Goal: Task Accomplishment & Management: Use online tool/utility

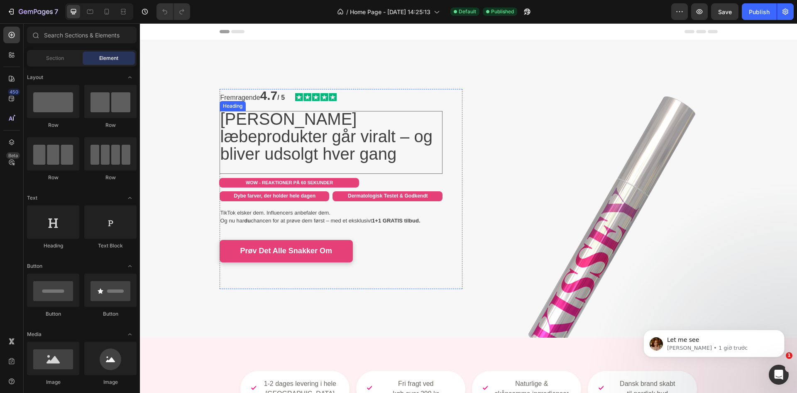
click at [364, 130] on span "[PERSON_NAME] læbeprodukter går viralt – og bliver udsolgt hver gang" at bounding box center [327, 136] width 212 height 53
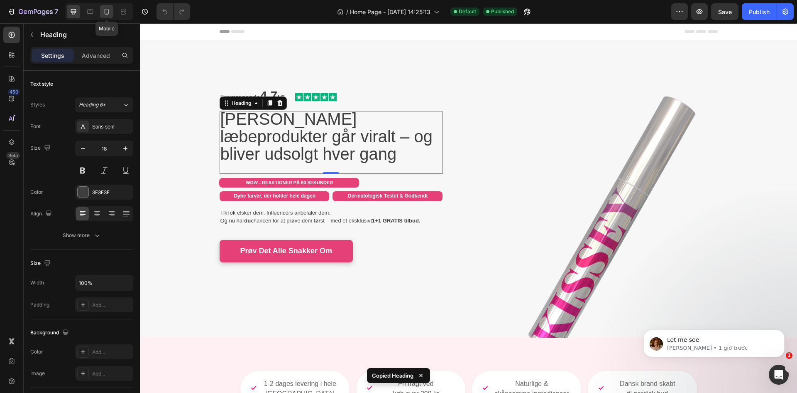
drag, startPoint x: 109, startPoint y: 12, endPoint x: 17, endPoint y: 49, distance: 99.0
click at [109, 12] on icon at bounding box center [107, 12] width 5 height 6
type input "16"
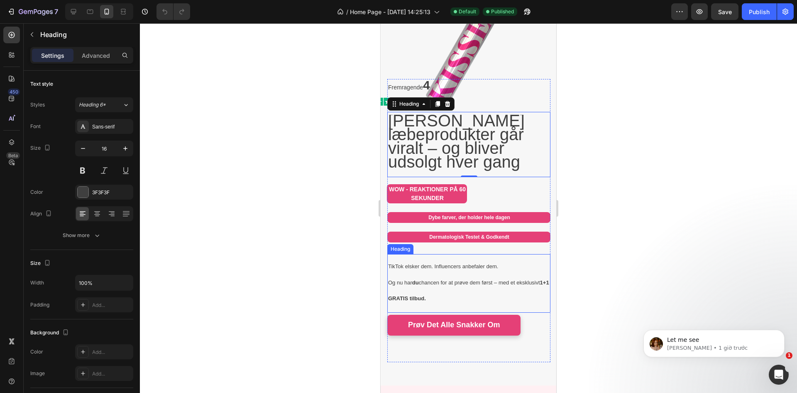
scroll to position [58, 0]
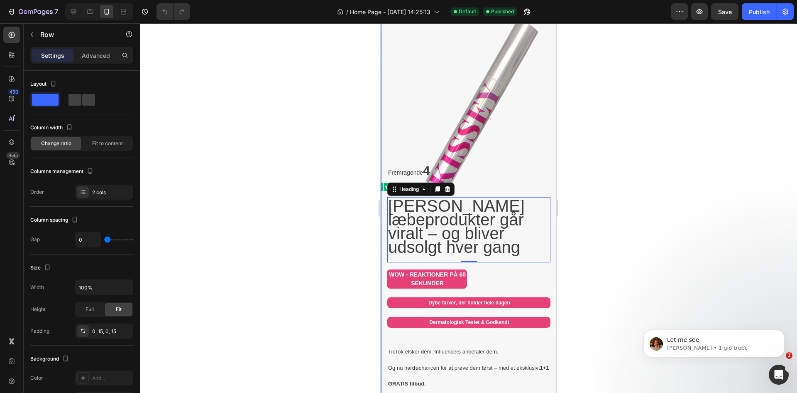
click at [385, 62] on div "Fremragende 4.7 / 5 Text Block Image Row Kissey's læbeprodukter går viralt – og…" at bounding box center [469, 219] width 176 height 455
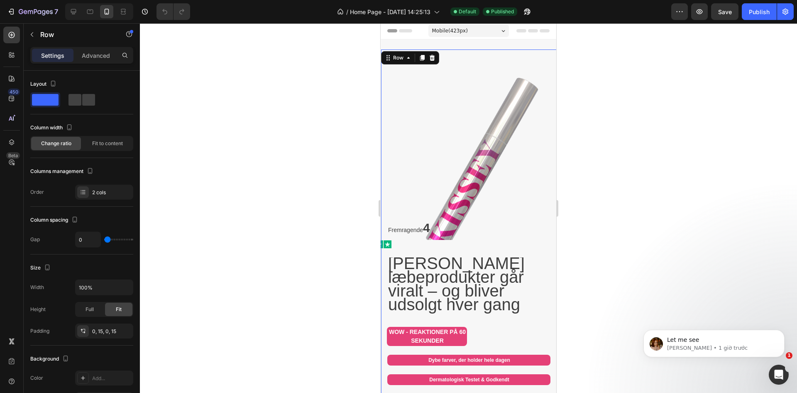
scroll to position [0, 0]
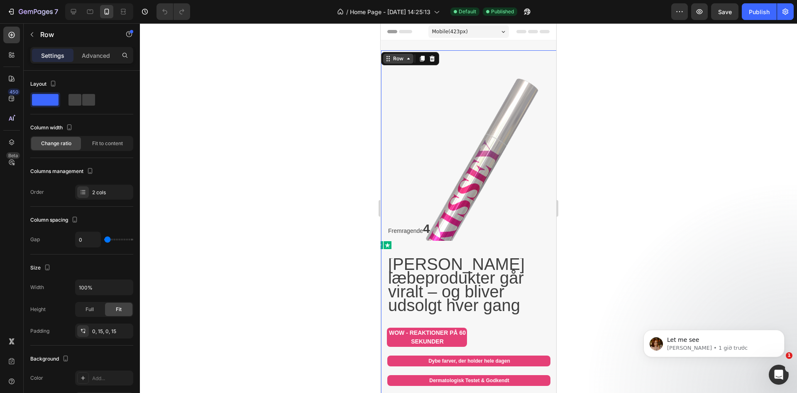
click at [393, 61] on div "Row" at bounding box center [399, 58] width 14 height 7
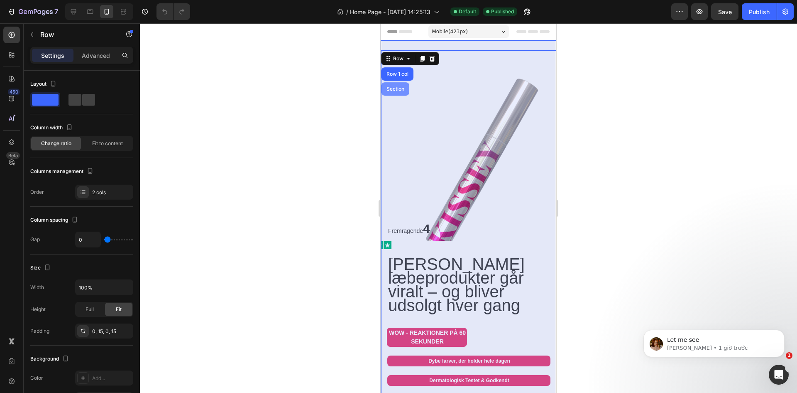
click at [393, 89] on div "Section" at bounding box center [395, 88] width 21 height 5
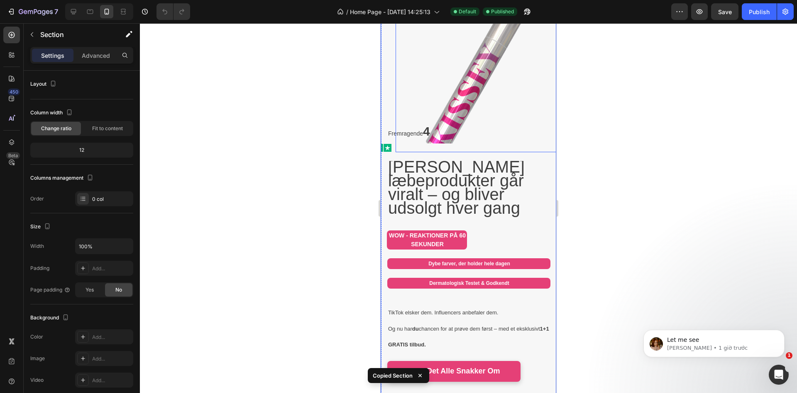
scroll to position [277, 0]
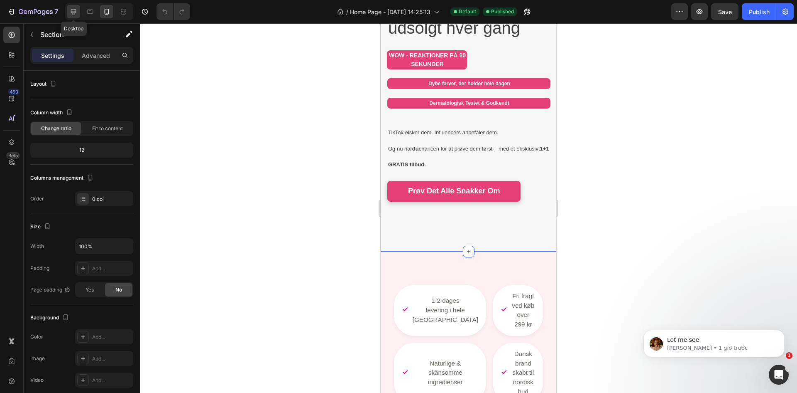
click at [74, 14] on icon at bounding box center [73, 11] width 5 height 5
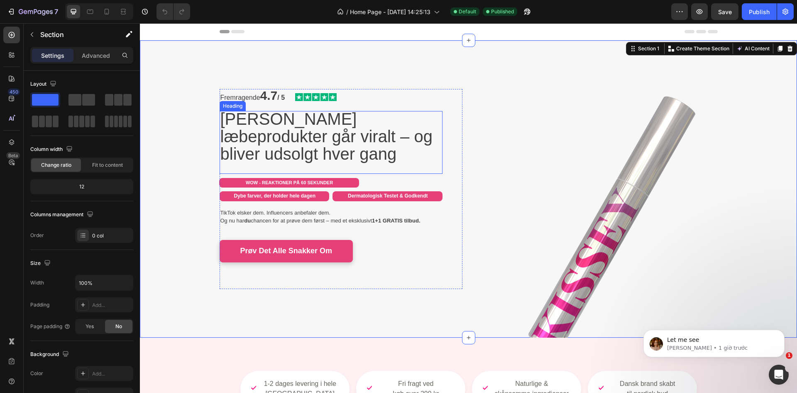
click at [306, 122] on span "[PERSON_NAME] læbeprodukter går viralt – og bliver udsolgt hver gang" at bounding box center [327, 136] width 212 height 53
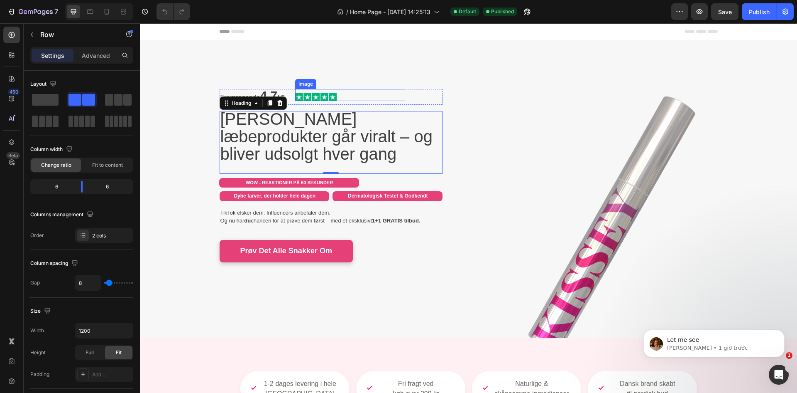
click at [419, 98] on div "Image" at bounding box center [388, 97] width 110 height 16
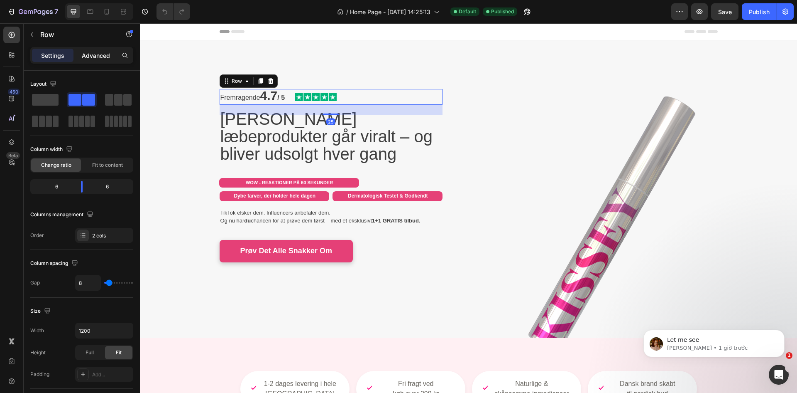
click at [101, 53] on p "Advanced" at bounding box center [96, 55] width 28 height 9
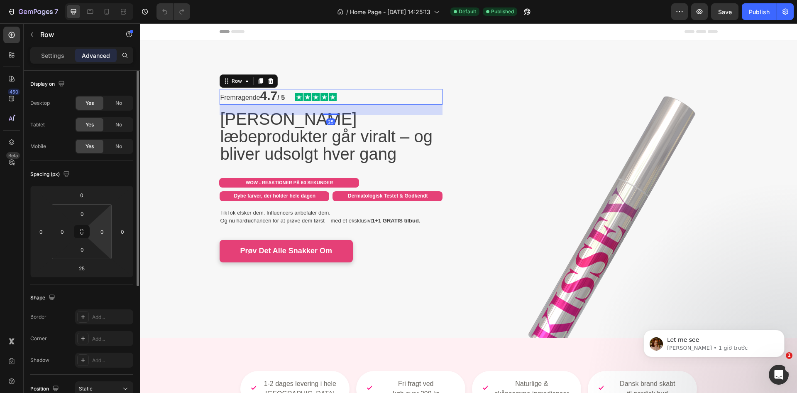
scroll to position [209, 0]
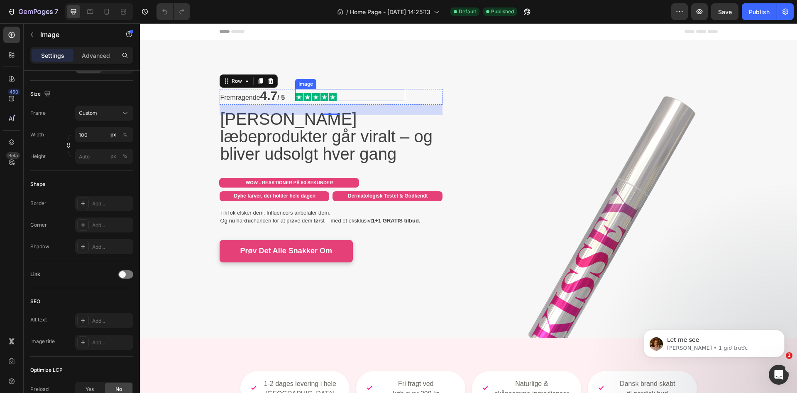
click at [307, 98] on img at bounding box center [316, 97] width 42 height 8
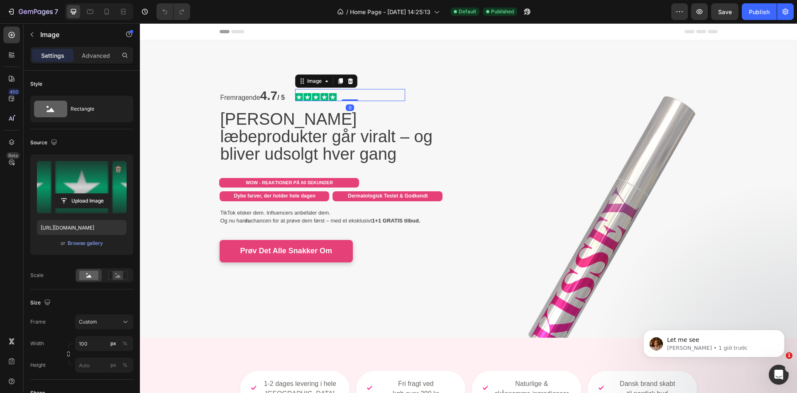
scroll to position [302, 0]
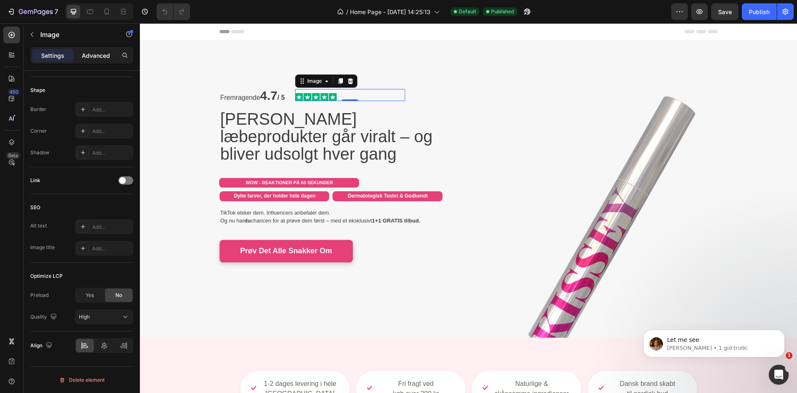
click at [92, 60] on div "Advanced" at bounding box center [96, 55] width 42 height 13
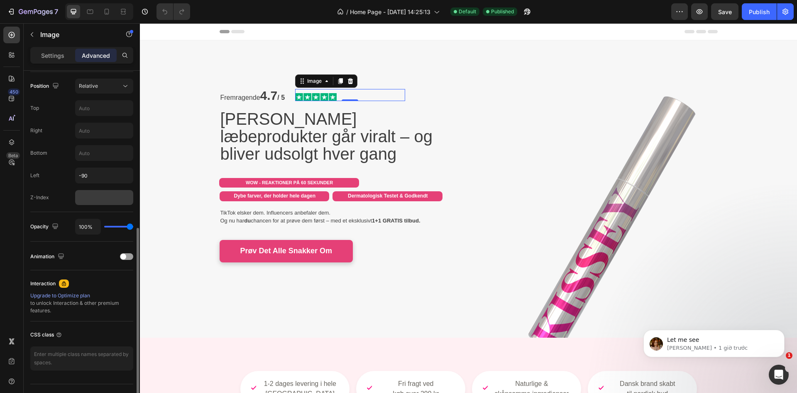
scroll to position [233, 0]
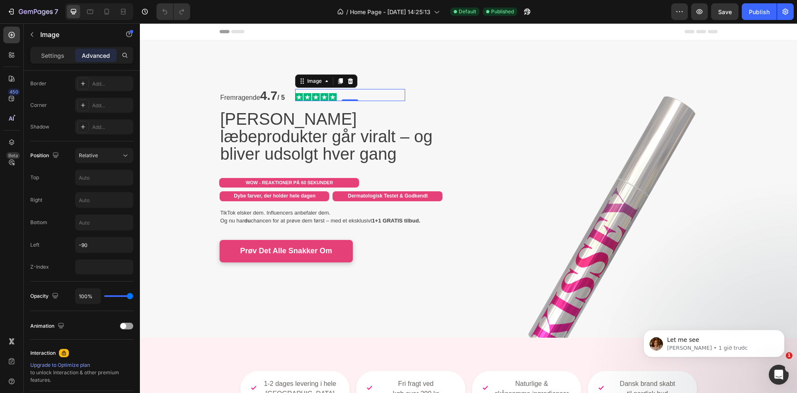
click at [110, 10] on icon at bounding box center [107, 11] width 8 height 8
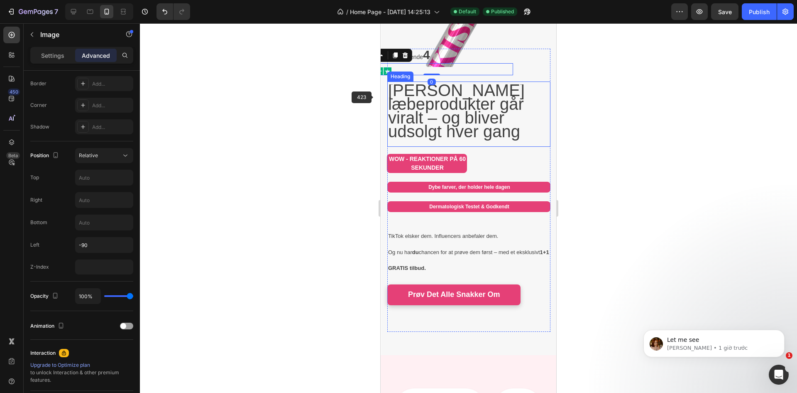
scroll to position [178, 0]
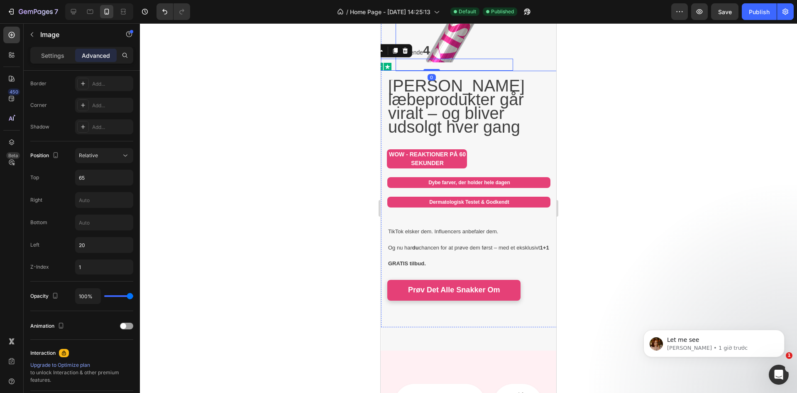
click at [386, 47] on div "Fremragende 4.7 / 5 Text Block Image Row Kissey's læbeprodukter går viralt – og…" at bounding box center [469, 99] width 176 height 455
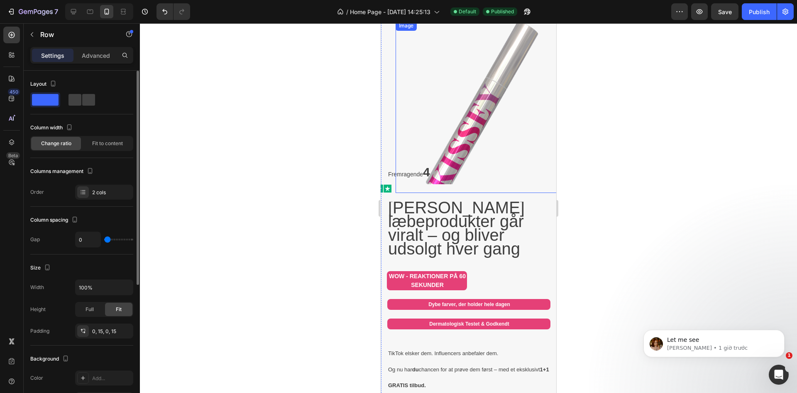
scroll to position [40, 0]
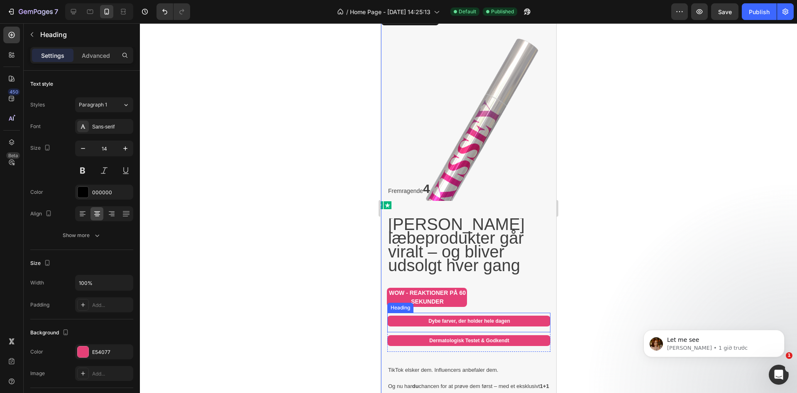
click at [518, 324] on div "Dybe farver, der holder hele dagen Heading" at bounding box center [469, 322] width 163 height 20
click at [411, 301] on div "Heading" at bounding box center [409, 304] width 23 height 7
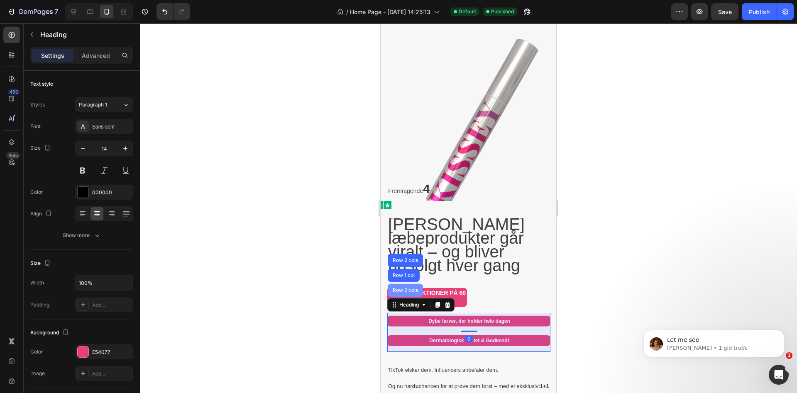
click at [408, 286] on div "Row 2 cols" at bounding box center [405, 289] width 35 height 13
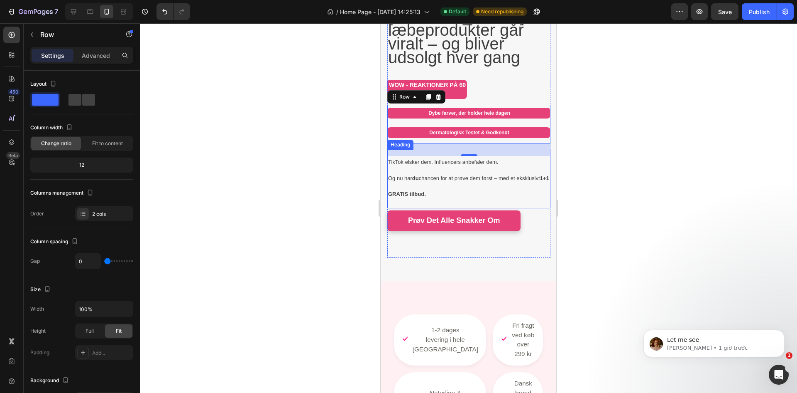
scroll to position [109, 0]
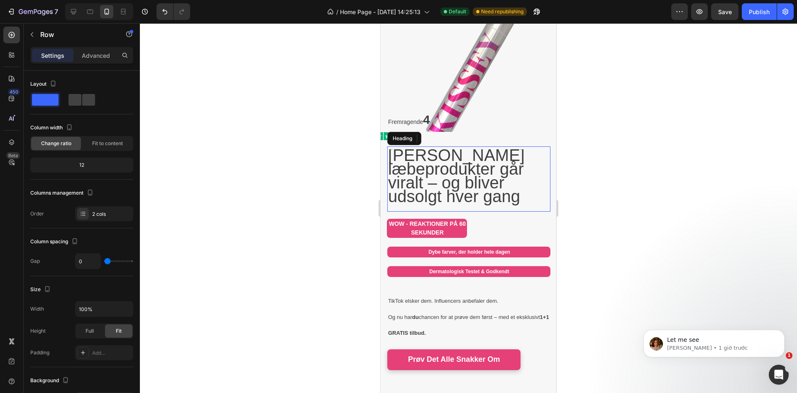
click at [493, 173] on span "[PERSON_NAME] læbeprodukter går viralt – og bliver udsolgt hver gang" at bounding box center [456, 175] width 137 height 59
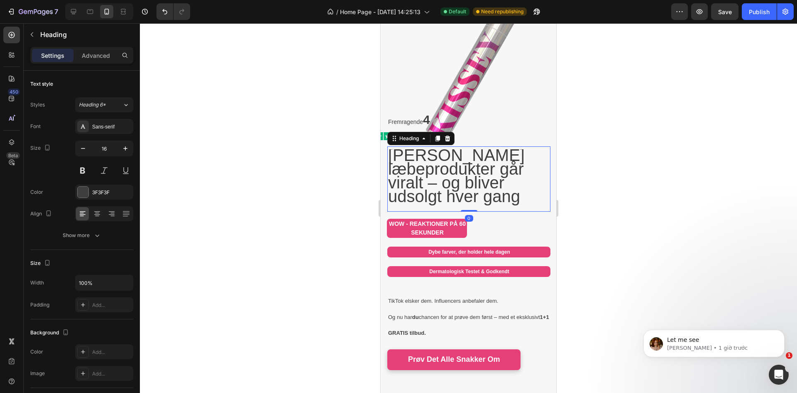
click at [493, 173] on span "[PERSON_NAME] læbeprodukter går viralt – og bliver udsolgt hver gang" at bounding box center [456, 175] width 137 height 59
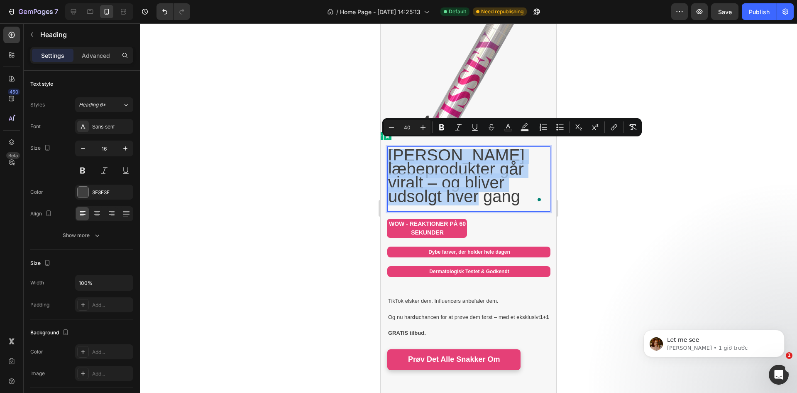
click at [393, 196] on span "[PERSON_NAME] læbeprodukter går viralt – og bliver udsolgt hver gang" at bounding box center [456, 175] width 137 height 59
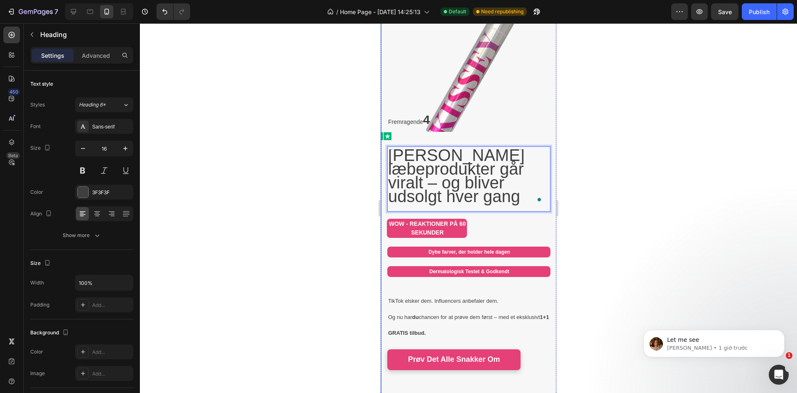
click at [314, 197] on div at bounding box center [468, 207] width 657 height 369
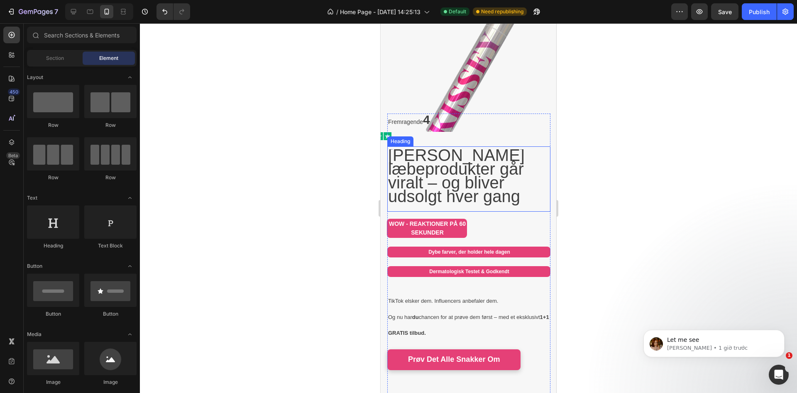
click at [437, 180] on span "[PERSON_NAME] læbeprodukter går viralt – og bliver udsolgt hver gang" at bounding box center [456, 175] width 137 height 59
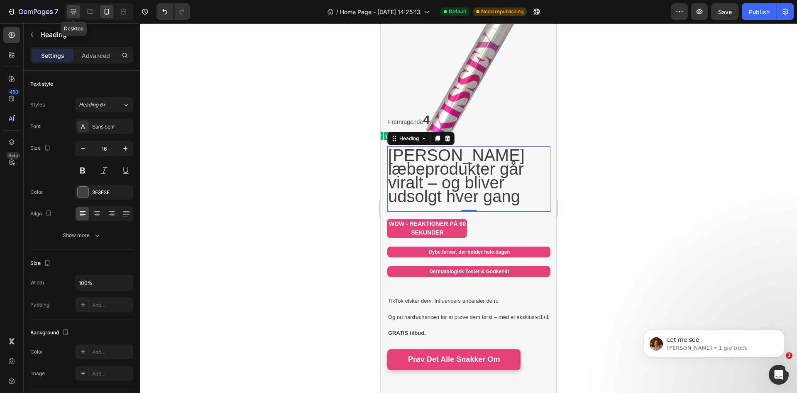
click at [74, 11] on icon at bounding box center [73, 11] width 8 height 8
type input "18"
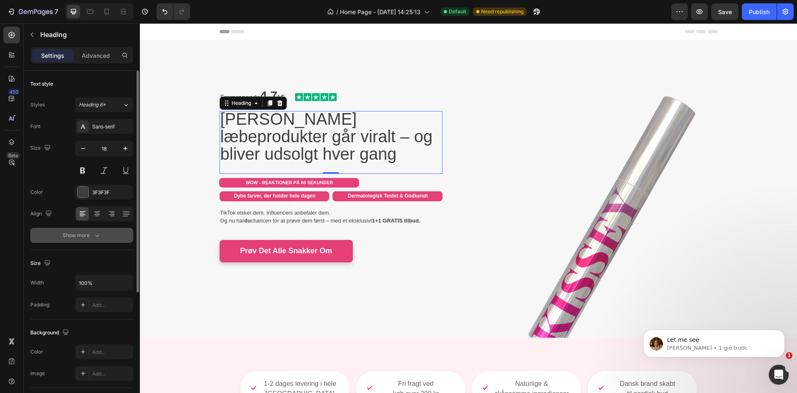
click at [116, 235] on button "Show more" at bounding box center [81, 235] width 103 height 15
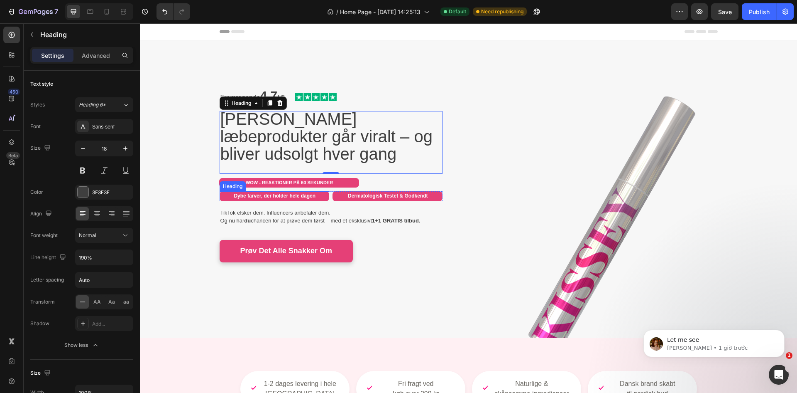
click at [261, 196] on strong "Dybe farver, der holder hele dagen" at bounding box center [275, 196] width 82 height 6
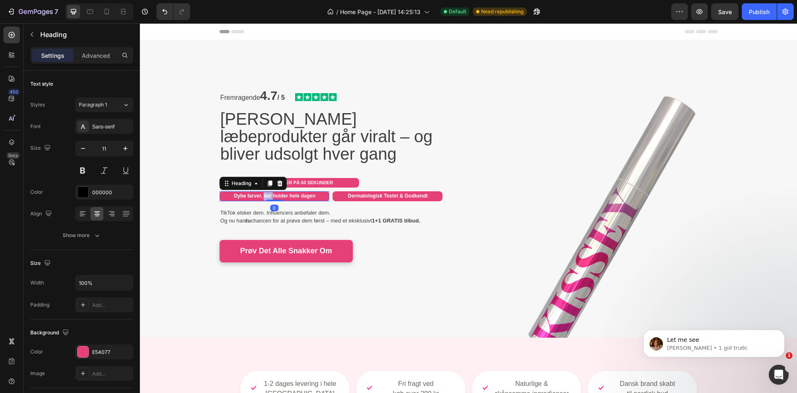
click at [261, 196] on strong "Dybe farver, der holder hele dagen" at bounding box center [275, 196] width 82 height 6
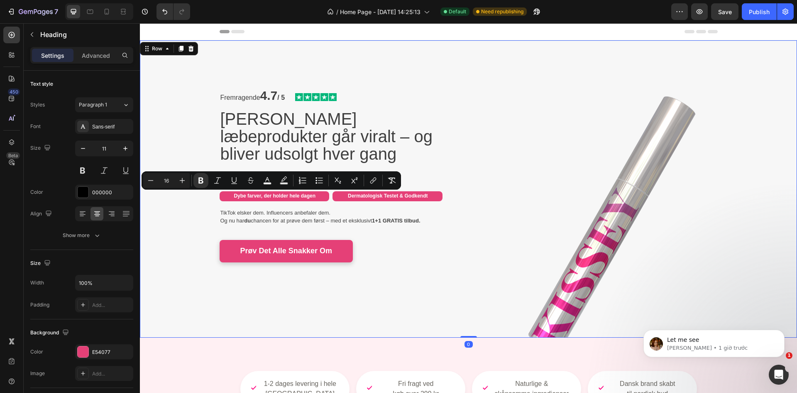
click at [198, 226] on div "Fremragende 4.7 / 5 Text Block Image Row ⁠⁠⁠⁠⁠⁠⁠ [PERSON_NAME] læbeprodukter gå…" at bounding box center [468, 188] width 657 height 243
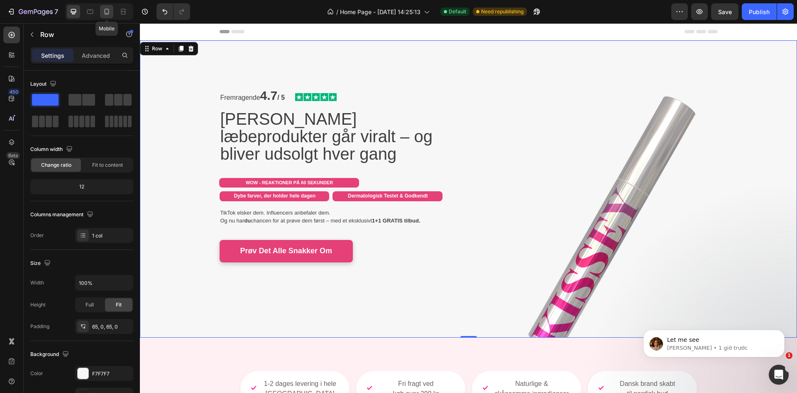
click at [105, 11] on icon at bounding box center [107, 12] width 5 height 6
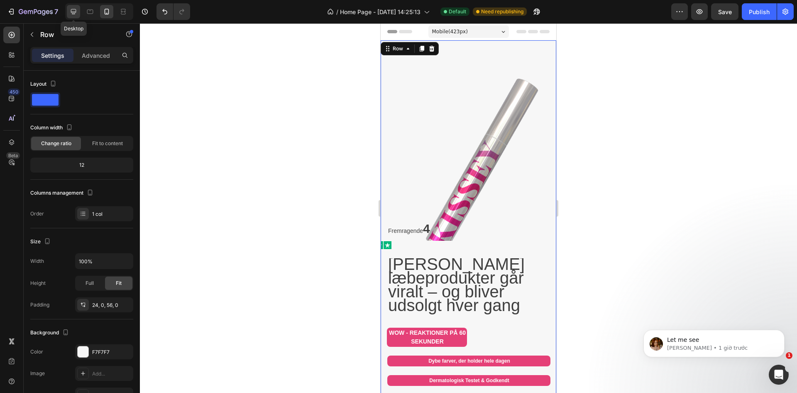
click at [75, 10] on icon at bounding box center [73, 11] width 8 height 8
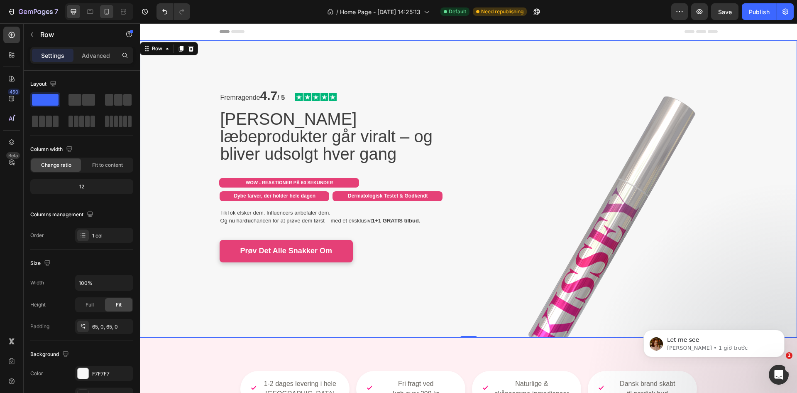
click at [106, 12] on icon at bounding box center [107, 11] width 8 height 8
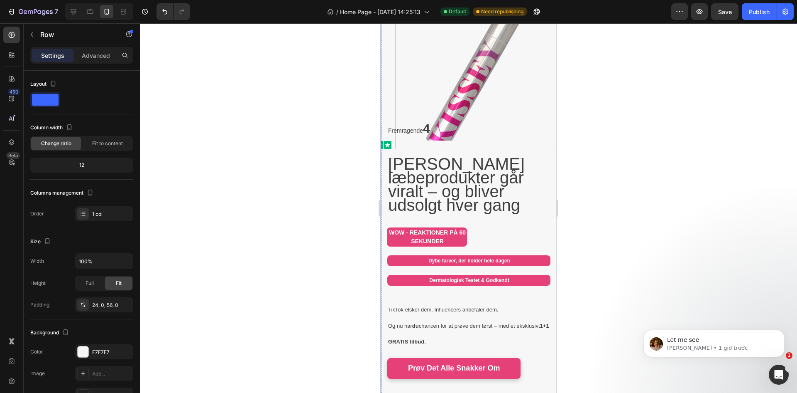
scroll to position [138, 0]
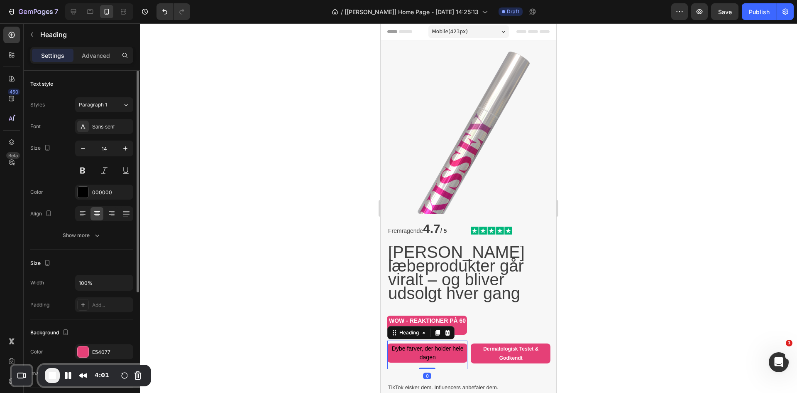
scroll to position [69, 0]
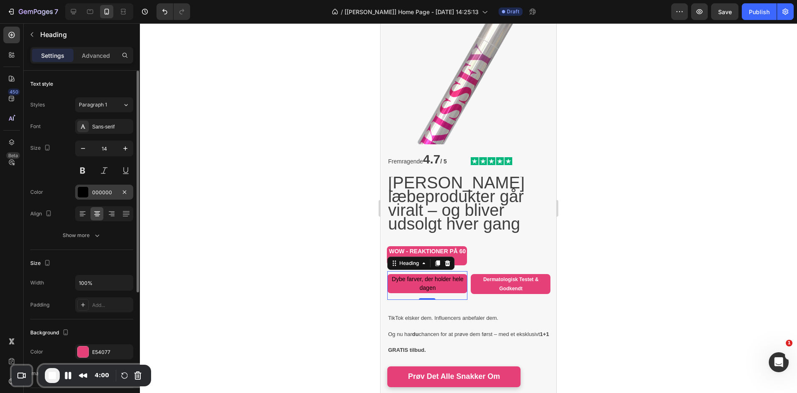
click at [86, 193] on div at bounding box center [83, 191] width 11 height 11
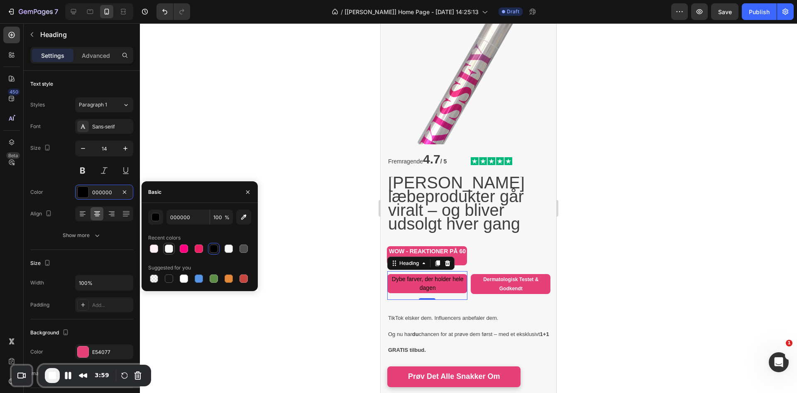
click at [170, 248] on div at bounding box center [169, 248] width 8 height 8
type input "F7F7F7"
click at [84, 150] on icon "button" at bounding box center [83, 148] width 8 height 8
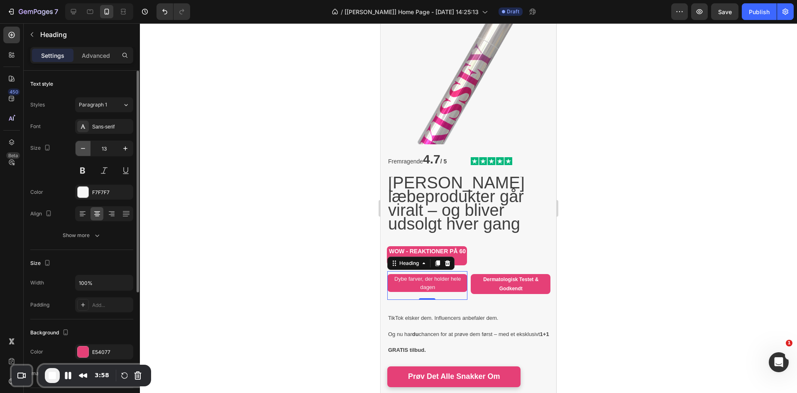
type input "12"
click at [81, 174] on button at bounding box center [82, 170] width 15 height 15
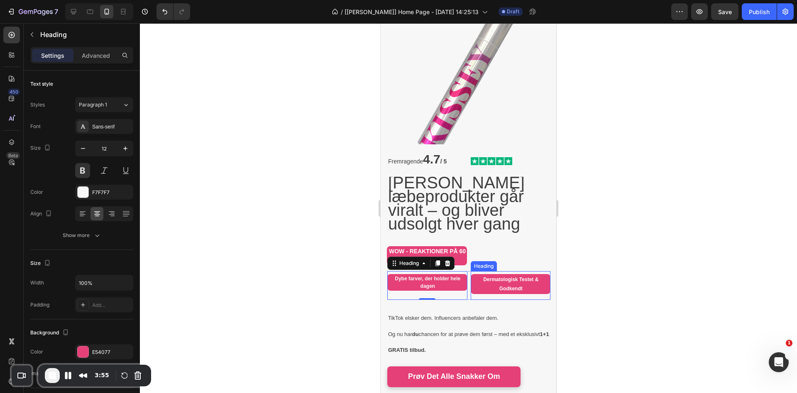
click at [483, 286] on h2 "Dermatologisk Testet & Godkendt" at bounding box center [511, 284] width 80 height 20
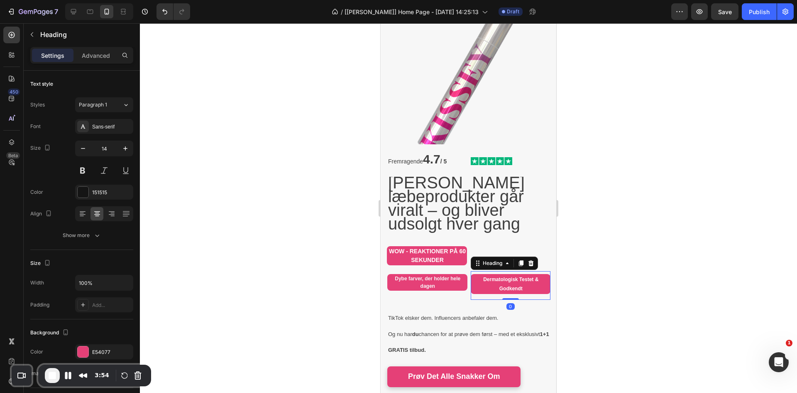
click at [490, 279] on h2 "Dermatologisk Testet & Godkendt" at bounding box center [511, 284] width 80 height 20
click at [490, 279] on p "Dermatologisk Testet & Godkendt" at bounding box center [511, 284] width 79 height 18
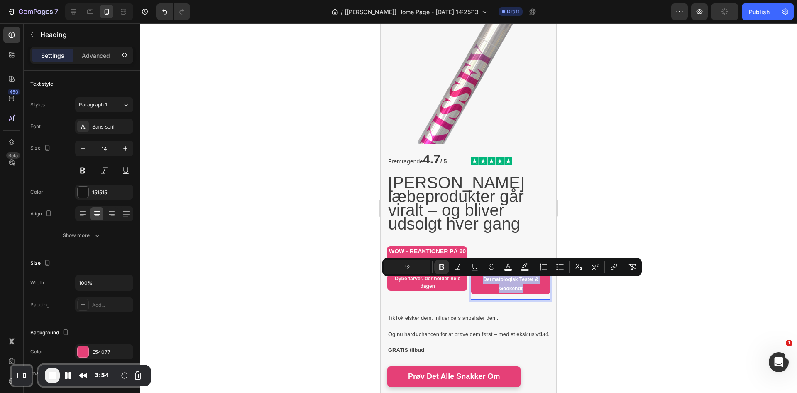
click at [490, 279] on p "Dermatologisk Testet & Godkendt" at bounding box center [511, 284] width 79 height 18
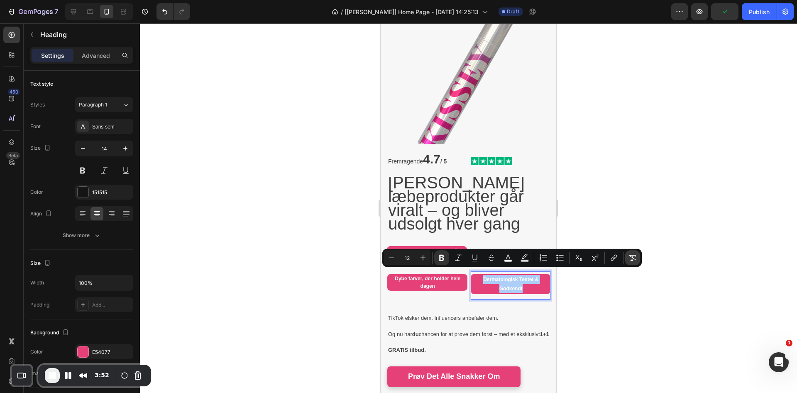
click at [636, 259] on icon "Editor contextual toolbar" at bounding box center [633, 258] width 8 height 6
type input "14"
click at [279, 285] on div at bounding box center [468, 207] width 657 height 369
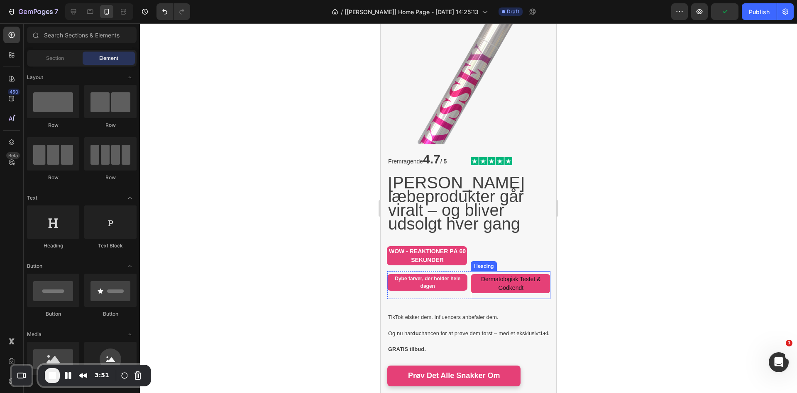
click at [472, 280] on p "Dermatologisk Testet & Godkendt" at bounding box center [511, 283] width 79 height 17
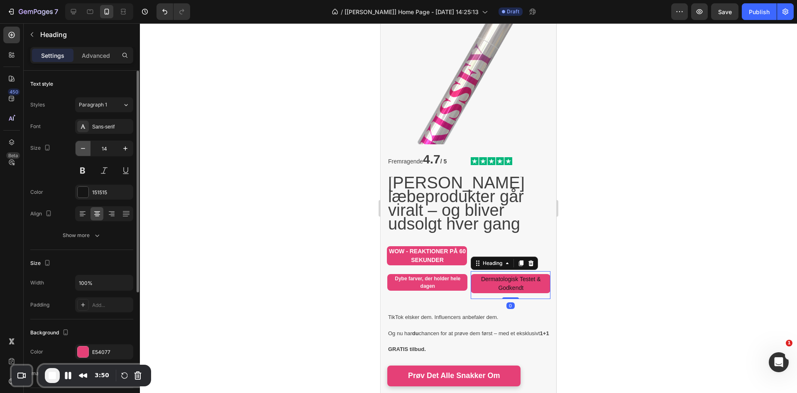
click at [83, 152] on icon "button" at bounding box center [83, 148] width 8 height 8
type input "12"
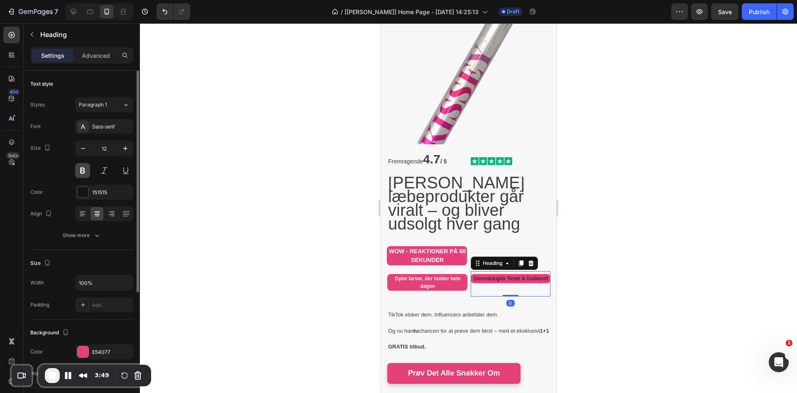
click at [82, 167] on button at bounding box center [82, 170] width 15 height 15
click at [101, 187] on div "151515" at bounding box center [104, 191] width 58 height 15
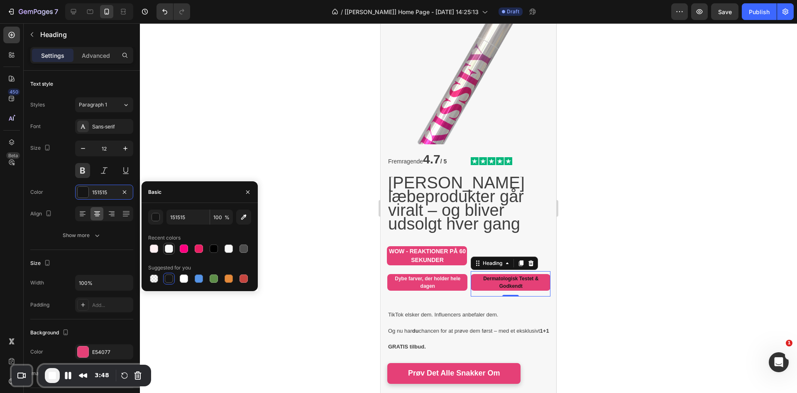
click at [173, 251] on div at bounding box center [169, 248] width 10 height 10
type input "F7F7F7"
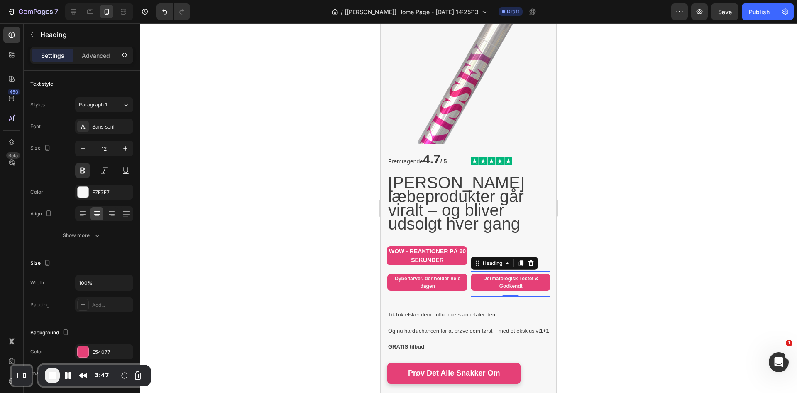
click at [322, 273] on div at bounding box center [468, 207] width 657 height 369
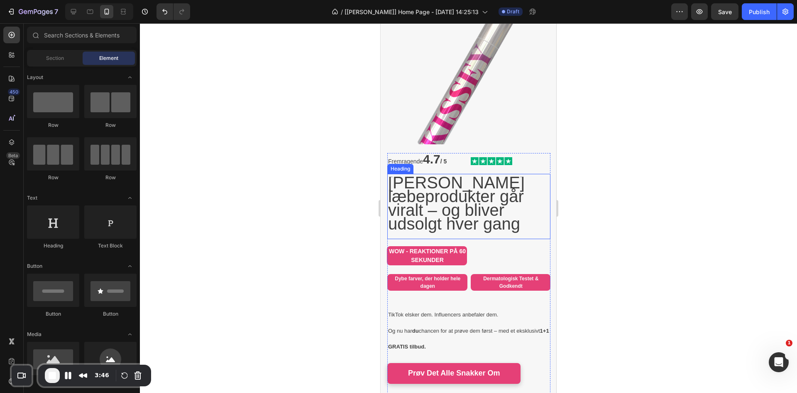
click at [460, 210] on span "[PERSON_NAME] læbeprodukter går viralt – og bliver udsolgt hver gang" at bounding box center [456, 202] width 137 height 59
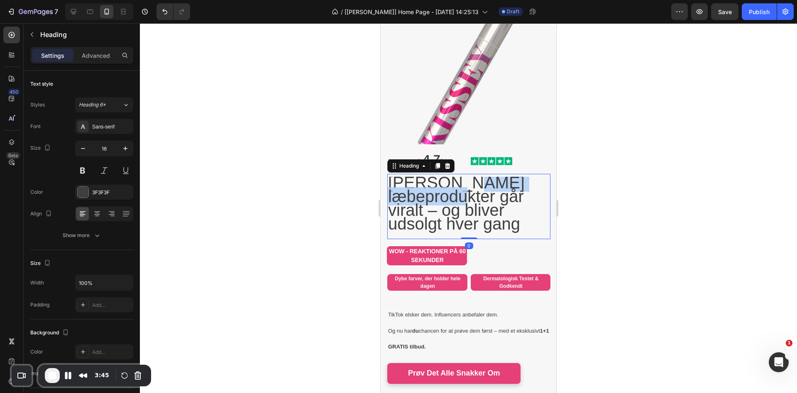
click at [445, 190] on span "[PERSON_NAME] læbeprodukter går viralt – og bliver udsolgt hver gang" at bounding box center [456, 202] width 137 height 59
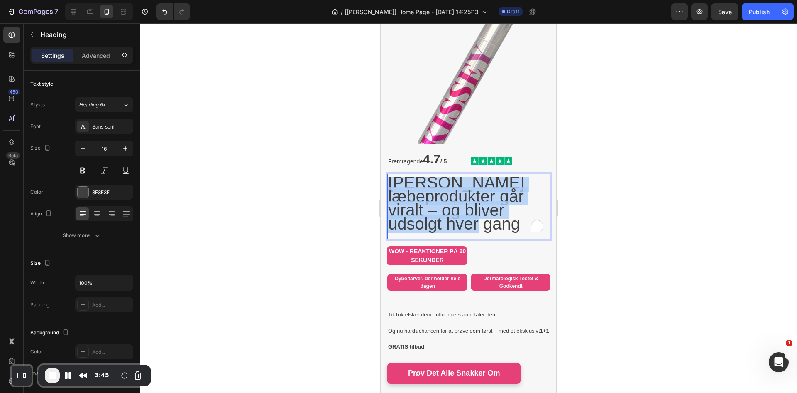
click at [445, 190] on span "[PERSON_NAME] læbeprodukter går viralt – og bliver udsolgt hver gang" at bounding box center [456, 202] width 137 height 59
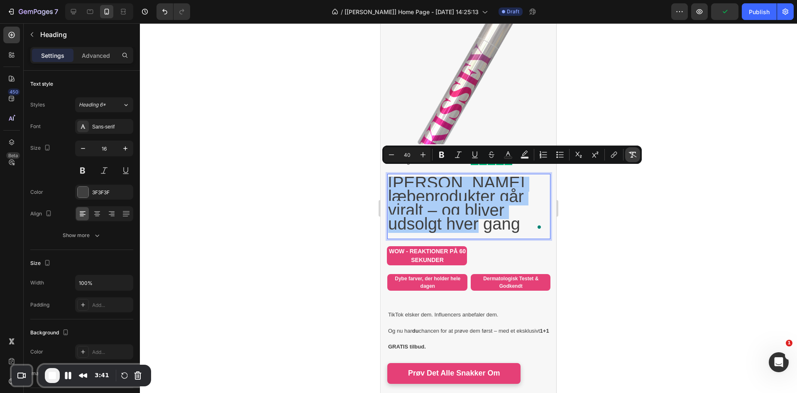
click at [633, 154] on icon "Editor contextual toolbar" at bounding box center [633, 155] width 8 height 6
type input "16"
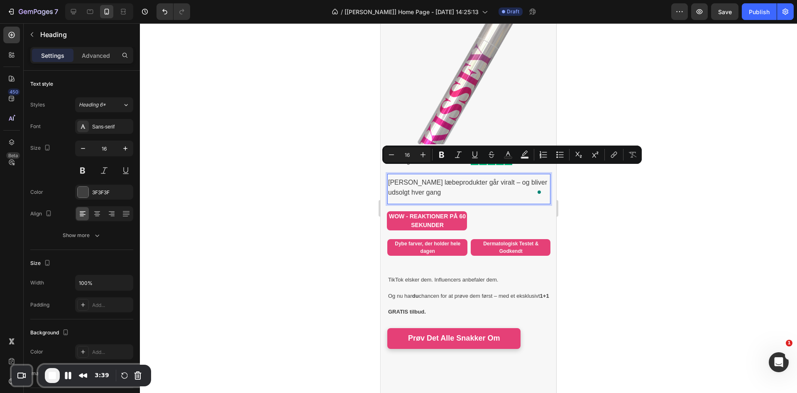
click at [343, 194] on div at bounding box center [468, 207] width 657 height 369
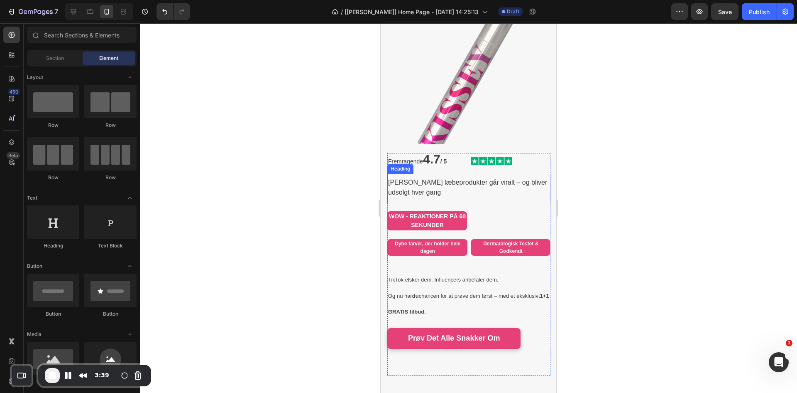
click at [409, 189] on p "[PERSON_NAME] læbeprodukter går viralt – og bliver udsolgt hver gang" at bounding box center [469, 187] width 162 height 20
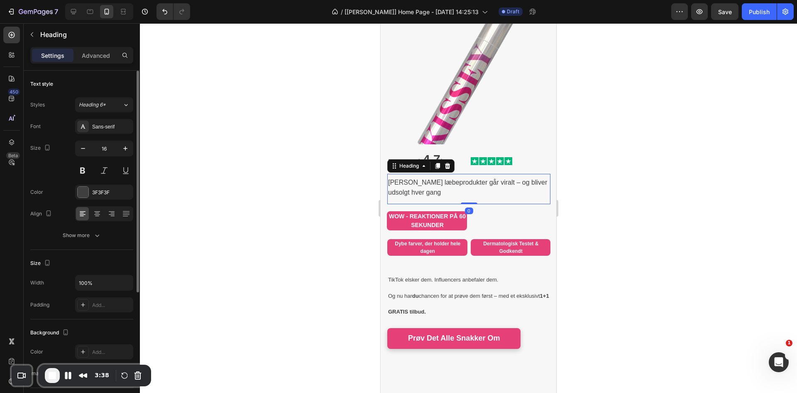
click at [107, 150] on input "16" at bounding box center [104, 148] width 27 height 15
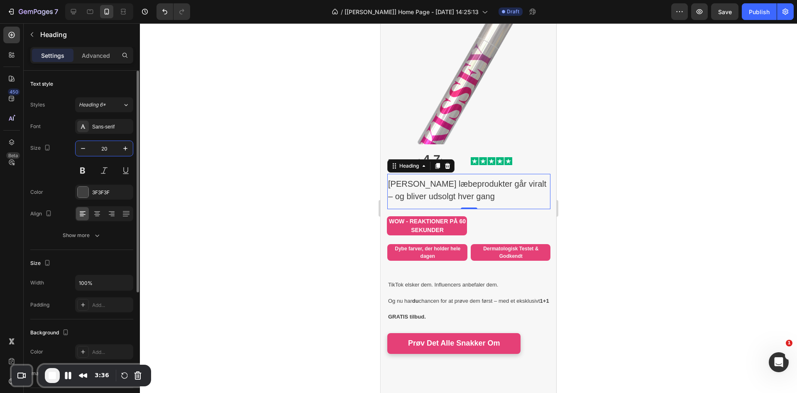
type input "20"
click at [74, 171] on div "Size 20" at bounding box center [81, 158] width 103 height 37
click at [78, 171] on button at bounding box center [82, 170] width 15 height 15
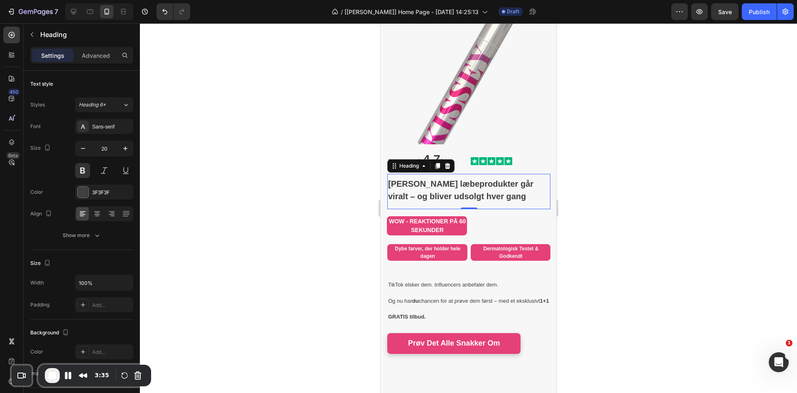
click at [293, 211] on div at bounding box center [468, 207] width 657 height 369
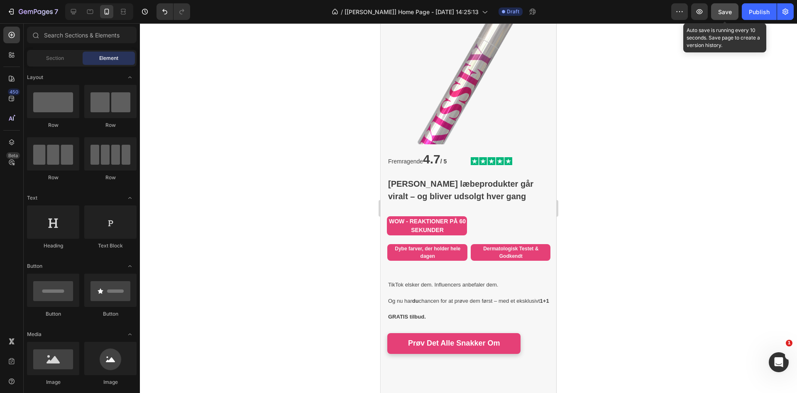
click at [730, 17] on button "Save" at bounding box center [724, 11] width 27 height 17
click at [726, 14] on span "Save" at bounding box center [726, 11] width 14 height 7
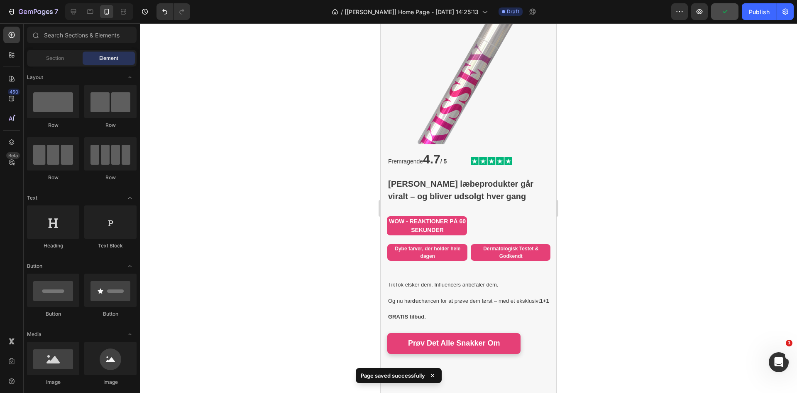
drag, startPoint x: 270, startPoint y: 81, endPoint x: 329, endPoint y: 62, distance: 61.9
click at [270, 81] on div at bounding box center [468, 207] width 657 height 369
click at [700, 16] on button "button" at bounding box center [700, 11] width 17 height 17
click at [74, 12] on icon at bounding box center [73, 11] width 5 height 5
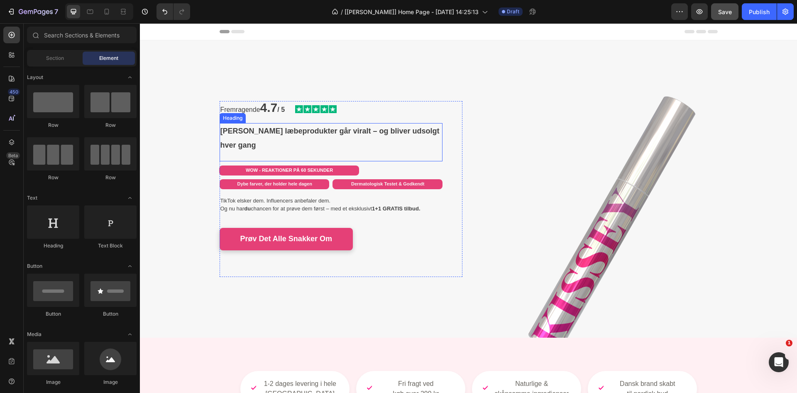
click at [318, 130] on p "[PERSON_NAME] læbeprodukter går viralt – og bliver udsolgt hver gang" at bounding box center [331, 138] width 221 height 28
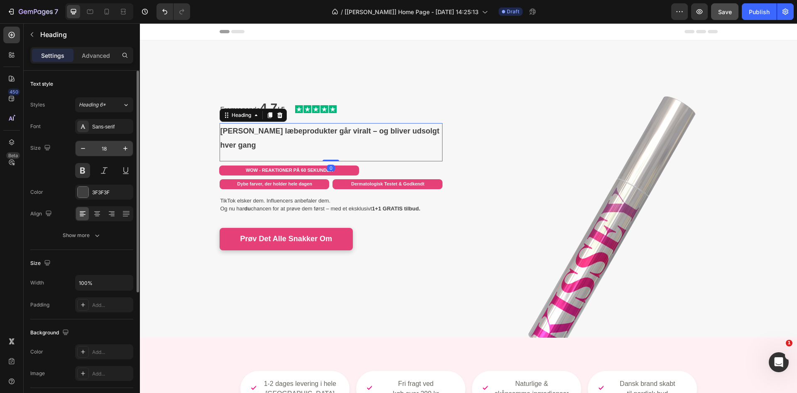
click at [108, 147] on input "18" at bounding box center [104, 148] width 27 height 15
type input "40"
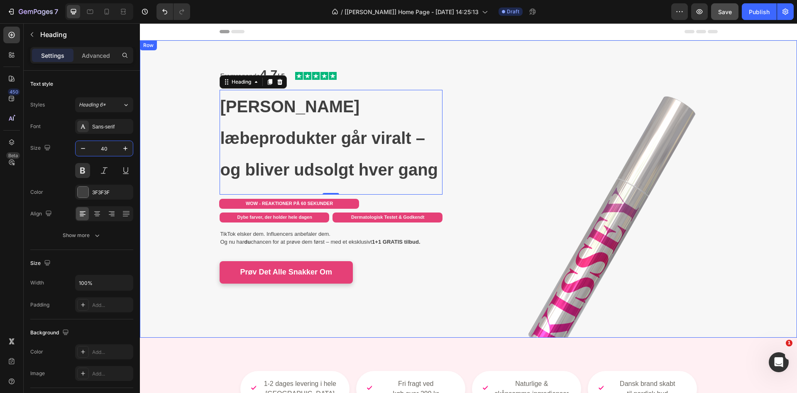
click at [167, 149] on div "Fremragende 4.7 / 5 Text Block Image Row Kissey's læbeprodukter går viralt – og…" at bounding box center [468, 188] width 657 height 243
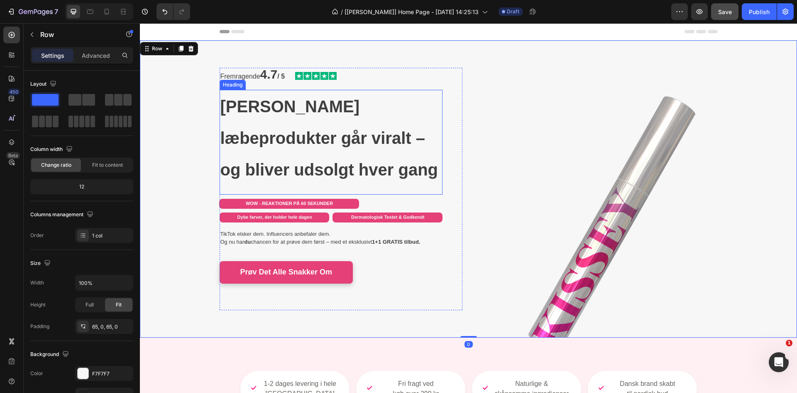
click at [232, 139] on p "[PERSON_NAME] læbeprodukter går viralt – og bliver udsolgt hver gang" at bounding box center [331, 138] width 221 height 95
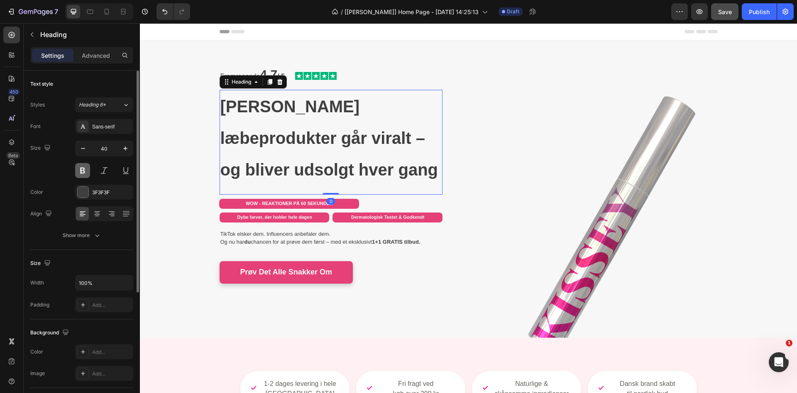
click at [79, 169] on button at bounding box center [82, 170] width 15 height 15
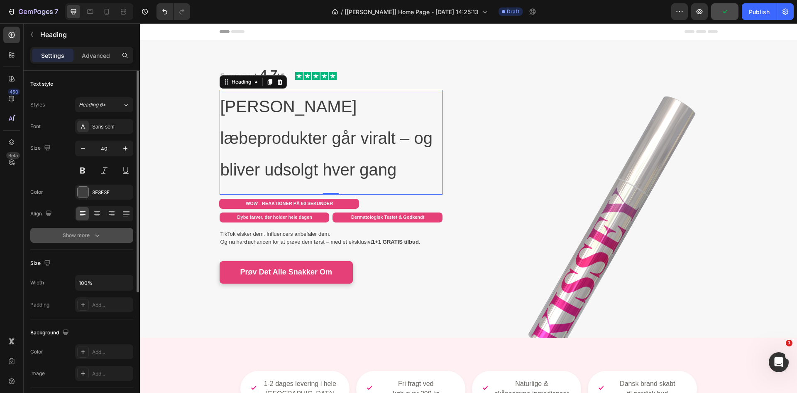
click at [91, 236] on div "Show more" at bounding box center [82, 235] width 39 height 8
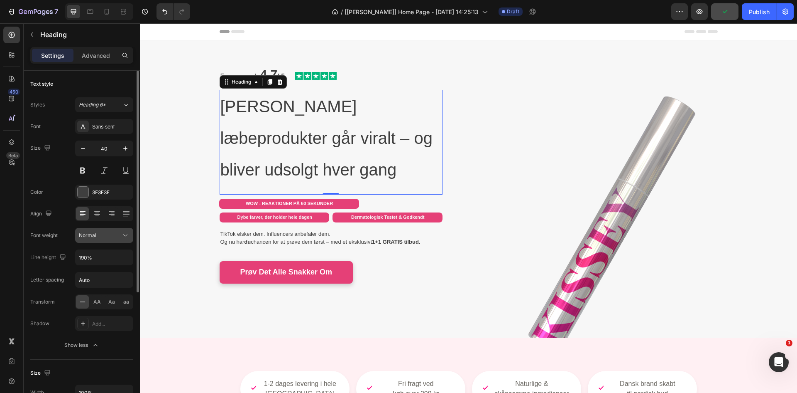
scroll to position [69, 0]
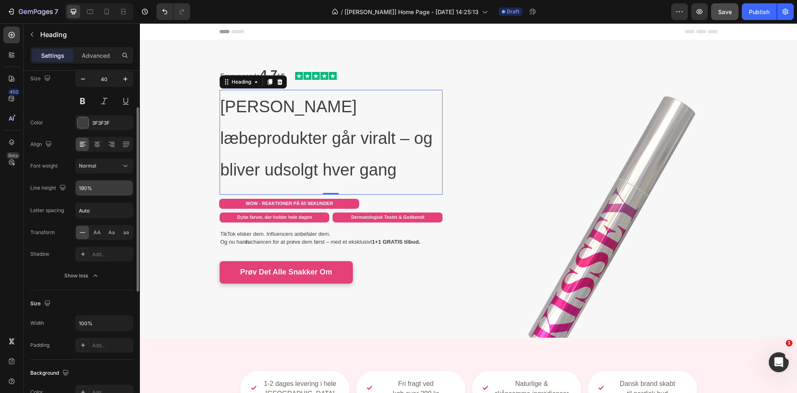
click at [100, 189] on input "190%" at bounding box center [104, 187] width 57 height 15
click at [123, 191] on button "button" at bounding box center [125, 187] width 15 height 15
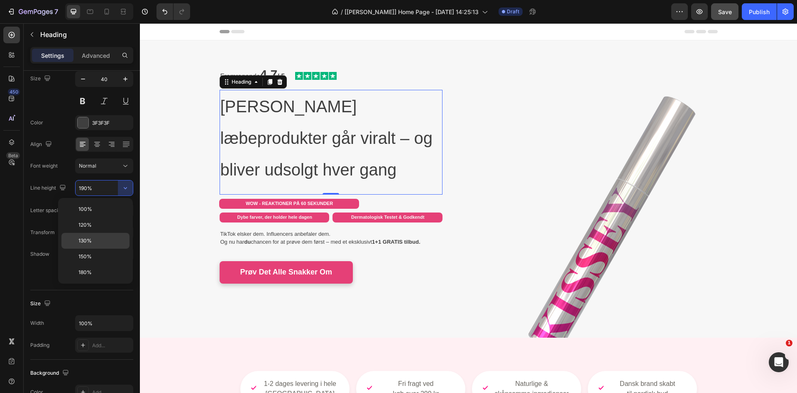
click at [103, 246] on div "130%" at bounding box center [95, 241] width 68 height 16
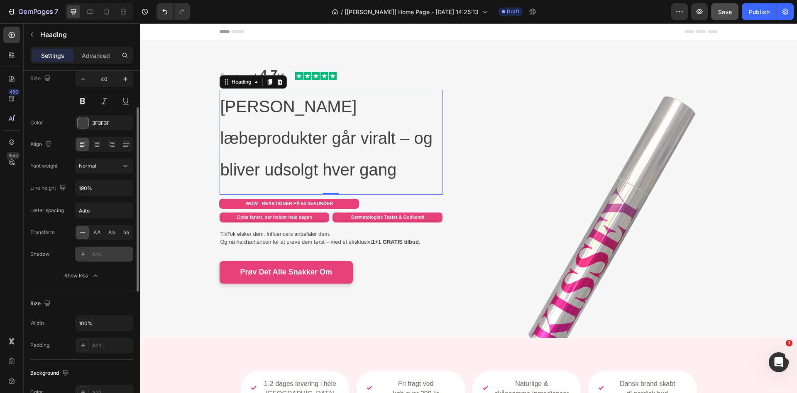
type input "130%"
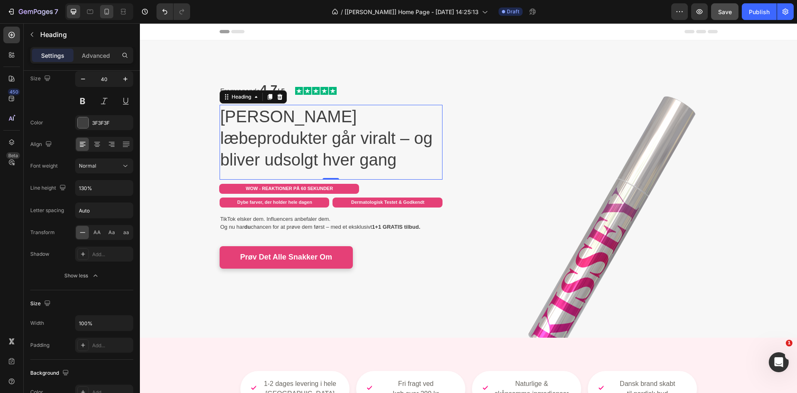
click at [106, 14] on icon at bounding box center [107, 11] width 8 height 8
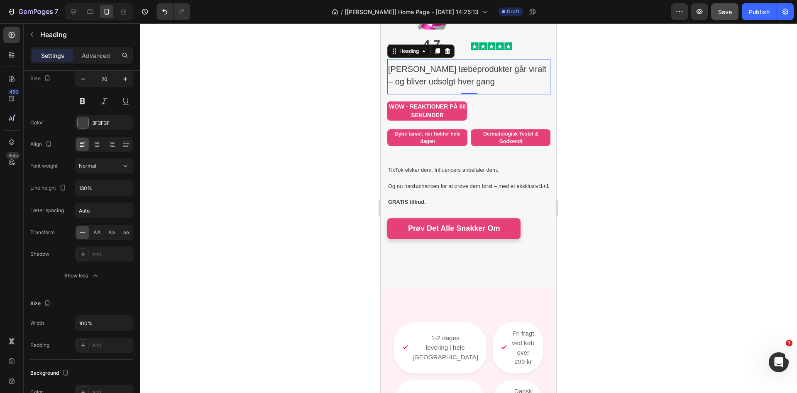
scroll to position [184, 0]
click at [74, 11] on icon at bounding box center [73, 11] width 8 height 8
type input "40"
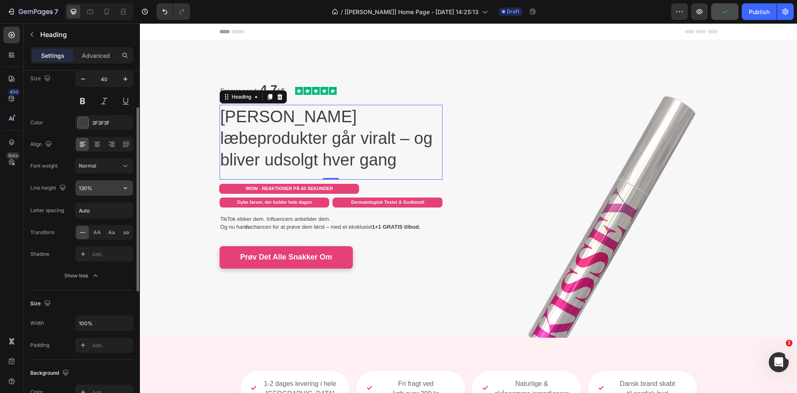
click at [127, 189] on icon "button" at bounding box center [125, 188] width 8 height 8
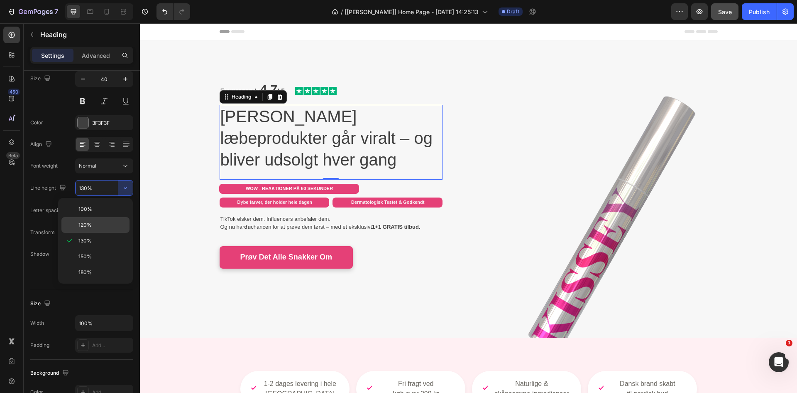
click at [108, 221] on p "120%" at bounding box center [102, 224] width 47 height 7
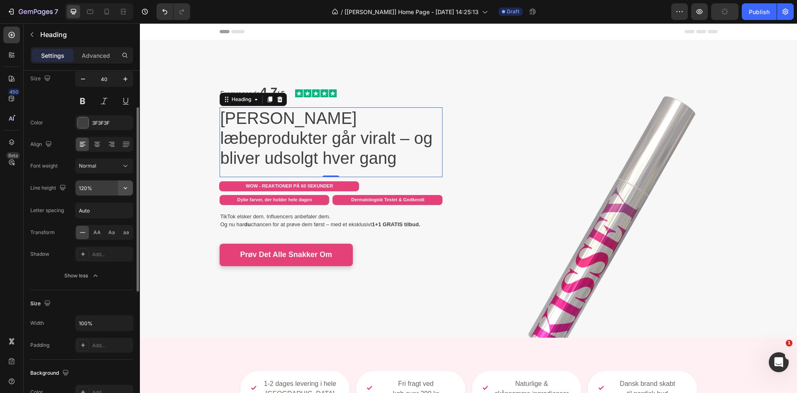
click at [119, 190] on button "button" at bounding box center [125, 187] width 15 height 15
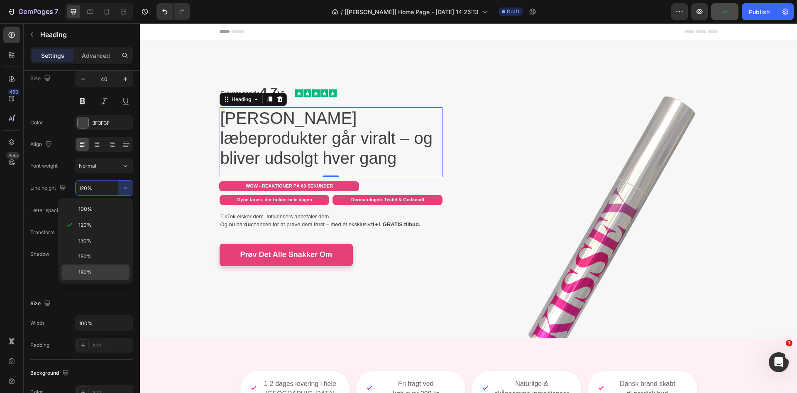
click at [107, 271] on p "180%" at bounding box center [102, 271] width 47 height 7
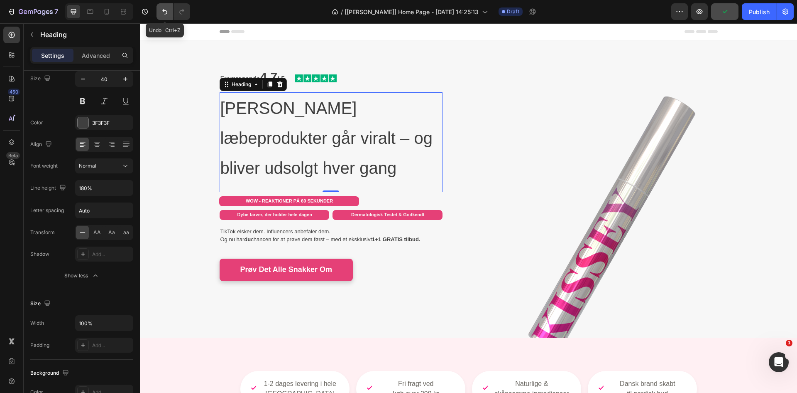
click at [167, 6] on button "Undo/Redo" at bounding box center [165, 11] width 17 height 17
type input "120%"
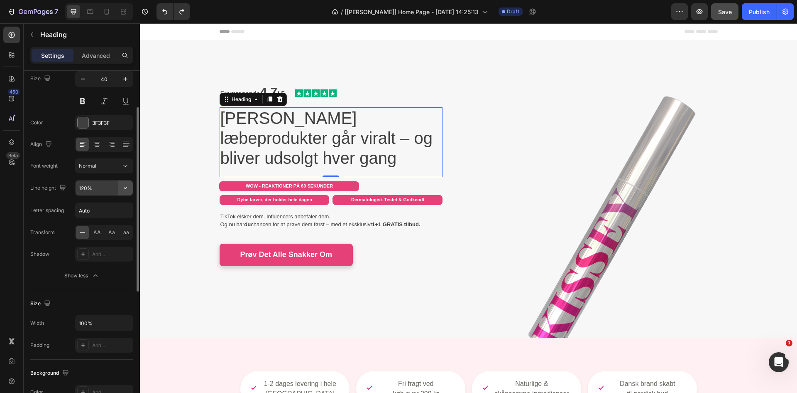
click at [129, 183] on button "button" at bounding box center [125, 187] width 15 height 15
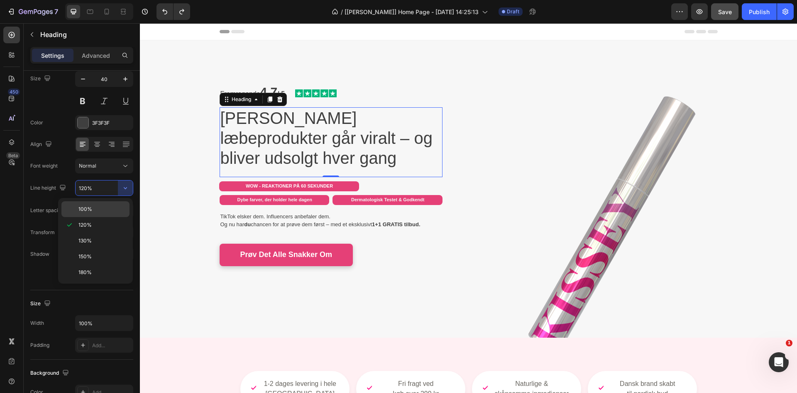
click at [111, 213] on div "100%" at bounding box center [95, 209] width 68 height 16
type input "100%"
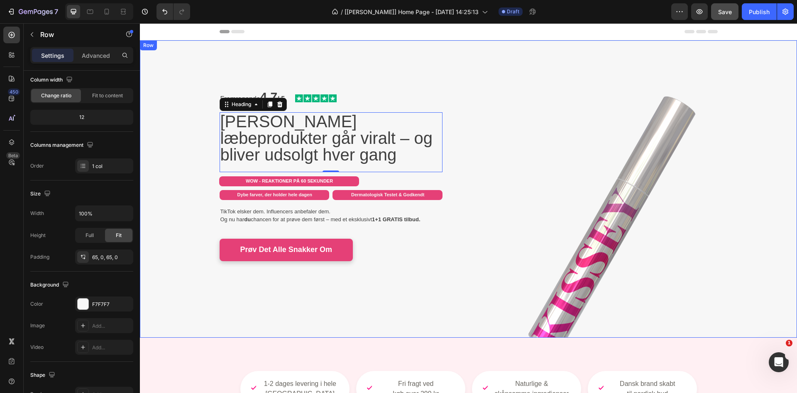
click at [172, 189] on div "Fremragende 4.7 / 5 Text Block Image Row Kissey's læbeprodukter går viralt – og…" at bounding box center [468, 188] width 657 height 243
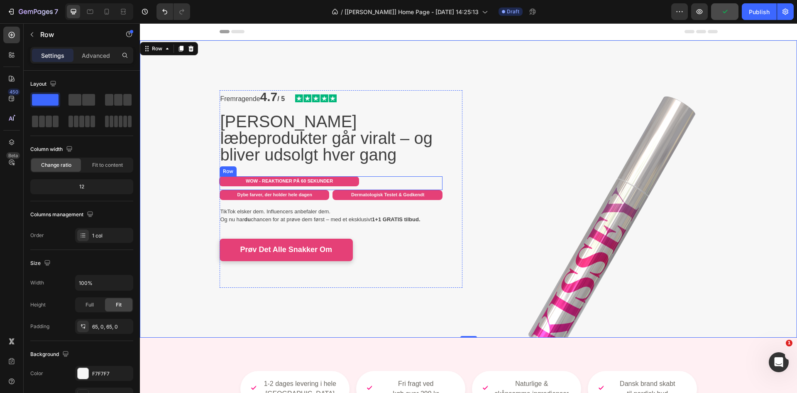
click at [367, 179] on div "⁠⁠⁠⁠⁠⁠⁠ WOW - REAKTIONER PÅ 60 SEKUNDER Heading" at bounding box center [331, 183] width 140 height 14
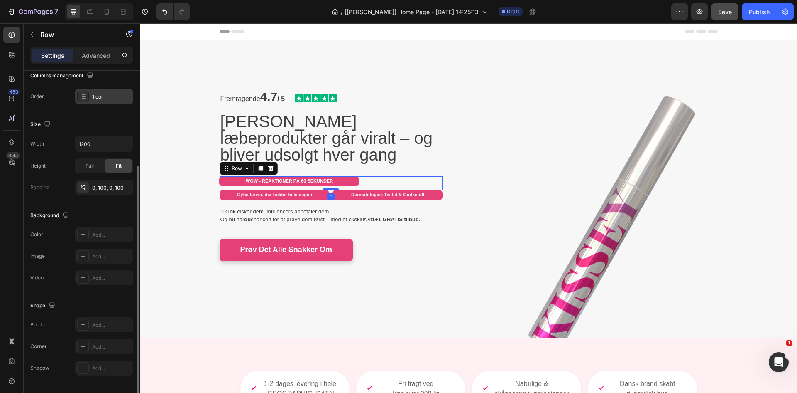
scroll to position [161, 0]
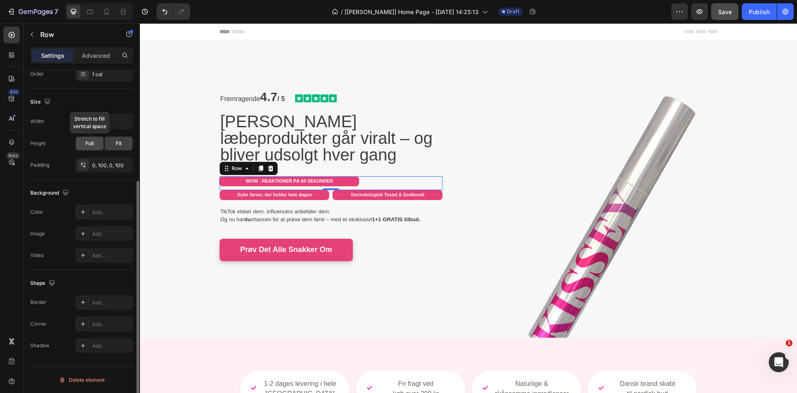
click at [90, 145] on span "Full" at bounding box center [90, 143] width 8 height 7
click at [118, 142] on span "Fit" at bounding box center [119, 143] width 6 height 7
click at [110, 164] on div "0, 100, 0, 100" at bounding box center [104, 165] width 24 height 7
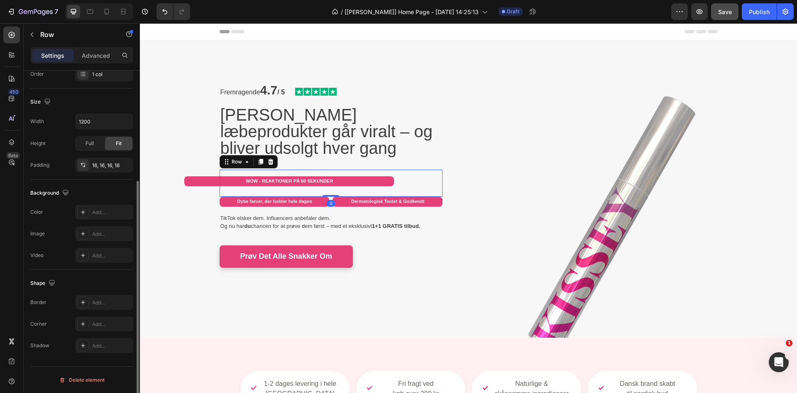
click at [69, 211] on div "Color Add..." at bounding box center [81, 211] width 103 height 15
click at [165, 12] on icon "Undo/Redo" at bounding box center [165, 11] width 8 height 8
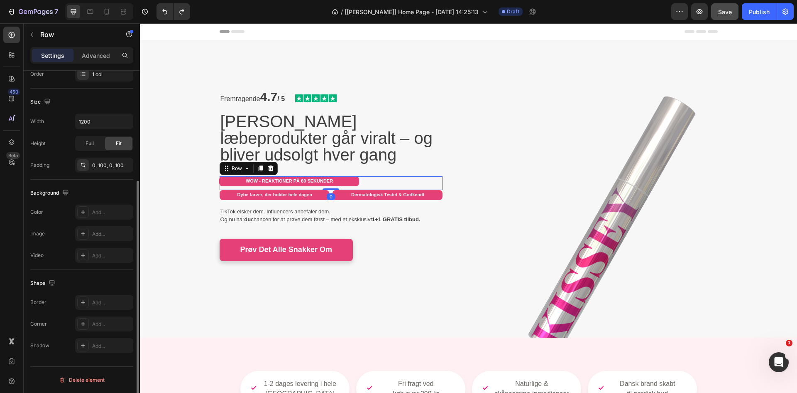
scroll to position [0, 0]
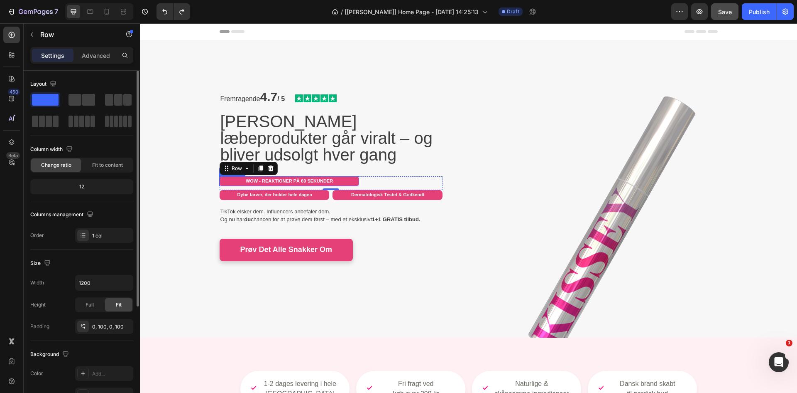
click at [278, 177] on h2 "⁠⁠⁠⁠⁠⁠⁠ WOW - REAKTIONER PÅ 60 SEKUNDER" at bounding box center [289, 181] width 140 height 10
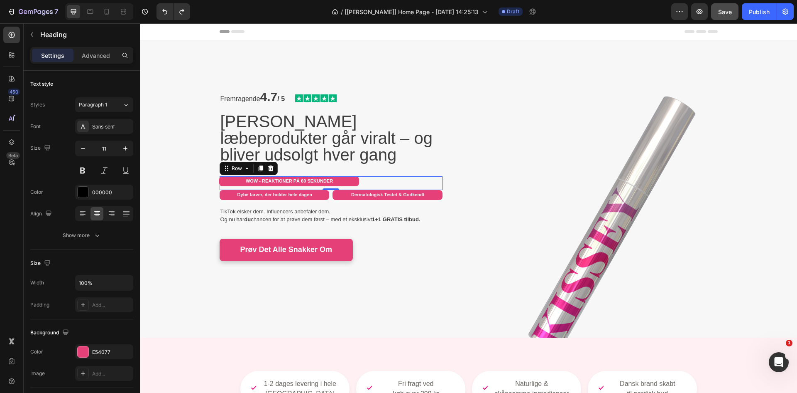
click at [378, 186] on div "⁠⁠⁠⁠⁠⁠⁠ WOW - REAKTIONER PÅ 60 SEKUNDER Heading" at bounding box center [331, 183] width 140 height 14
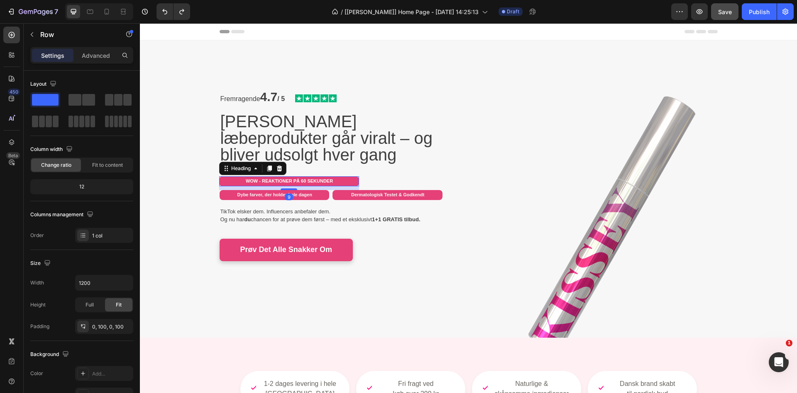
click at [352, 180] on p "⁠⁠⁠⁠⁠⁠⁠ WOW - REAKTIONER PÅ 60 SEKUNDER" at bounding box center [289, 181] width 139 height 8
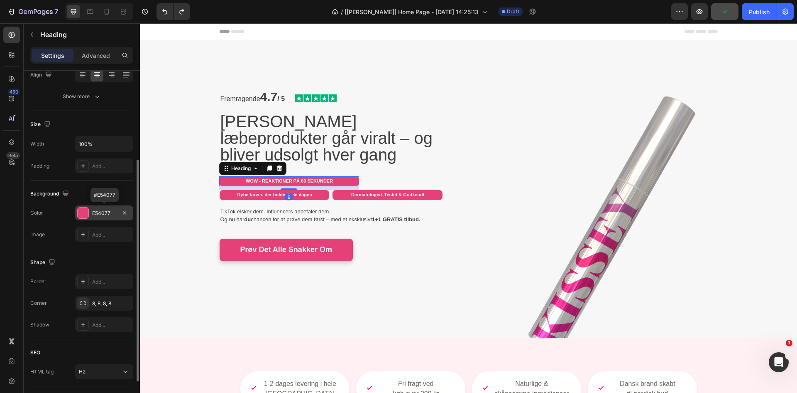
scroll to position [194, 0]
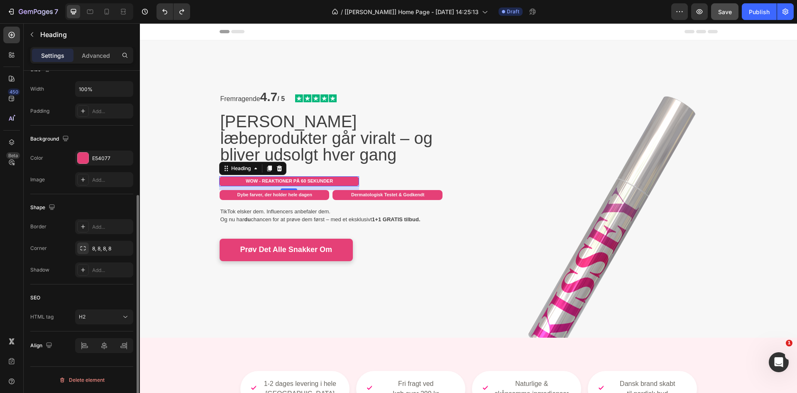
drag, startPoint x: 95, startPoint y: 249, endPoint x: 118, endPoint y: 258, distance: 24.6
click at [95, 249] on div "8, 8, 8, 8" at bounding box center [111, 248] width 39 height 7
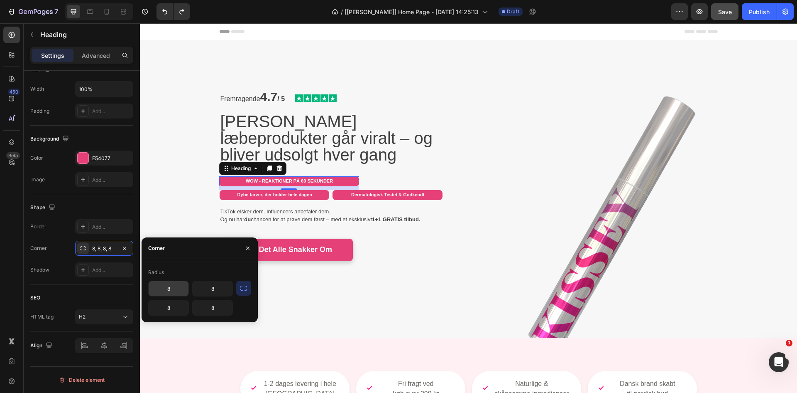
click at [164, 285] on input "8" at bounding box center [169, 288] width 40 height 15
click at [108, 211] on div "Shape" at bounding box center [81, 207] width 103 height 13
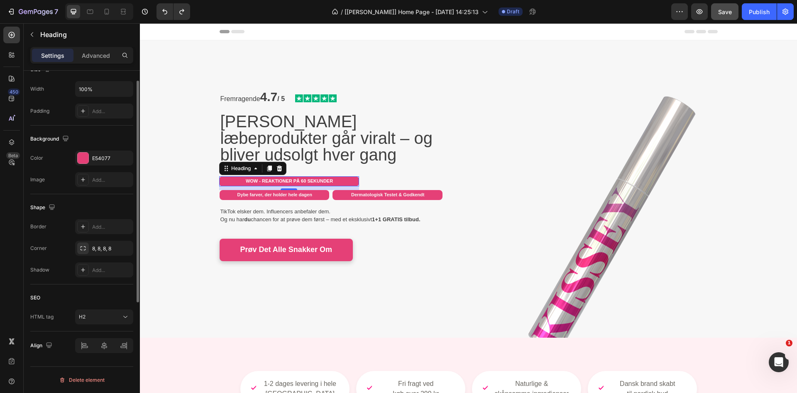
scroll to position [55, 0]
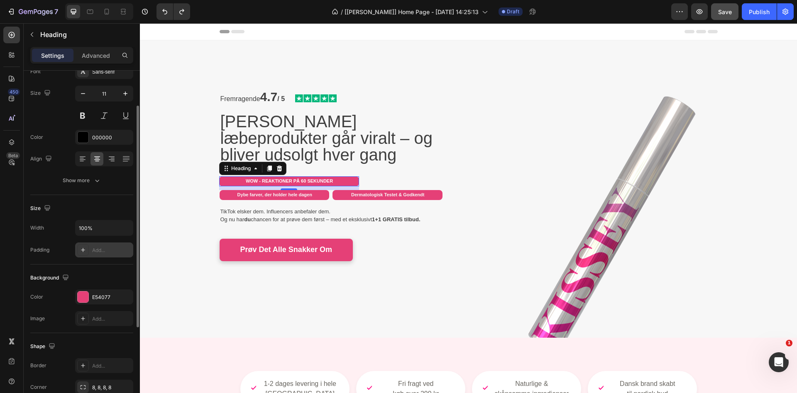
drag, startPoint x: 99, startPoint y: 246, endPoint x: 140, endPoint y: 258, distance: 42.6
click at [99, 246] on div "Add..." at bounding box center [111, 249] width 39 height 7
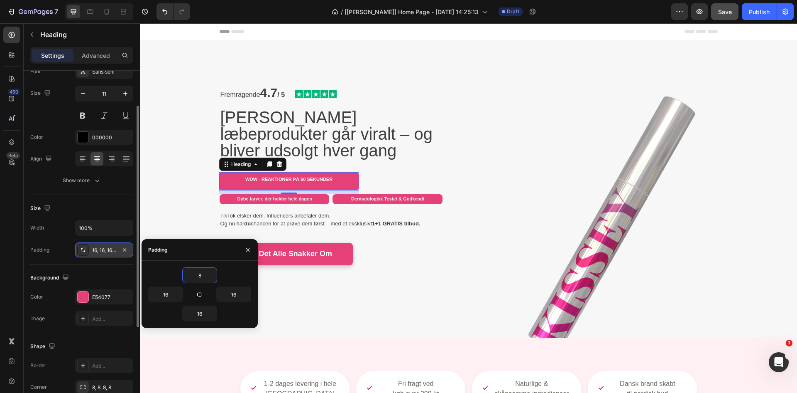
type input "8"
click at [199, 288] on div "16" at bounding box center [174, 294] width 52 height 16
click at [199, 294] on icon "button" at bounding box center [199, 294] width 7 height 7
type input "8"
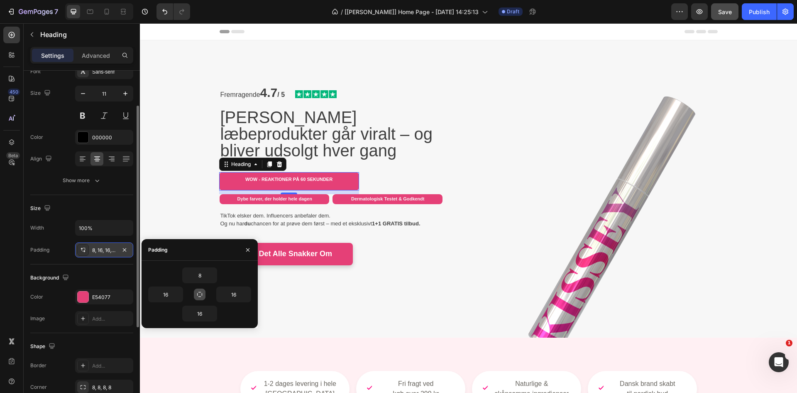
type input "8"
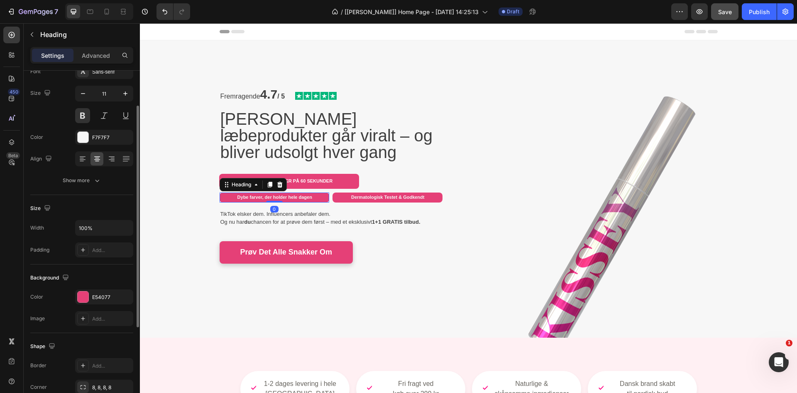
click at [315, 197] on p "Dybe farver, der holder hele dagen" at bounding box center [275, 197] width 109 height 8
click at [95, 253] on div "Add..." at bounding box center [111, 249] width 39 height 7
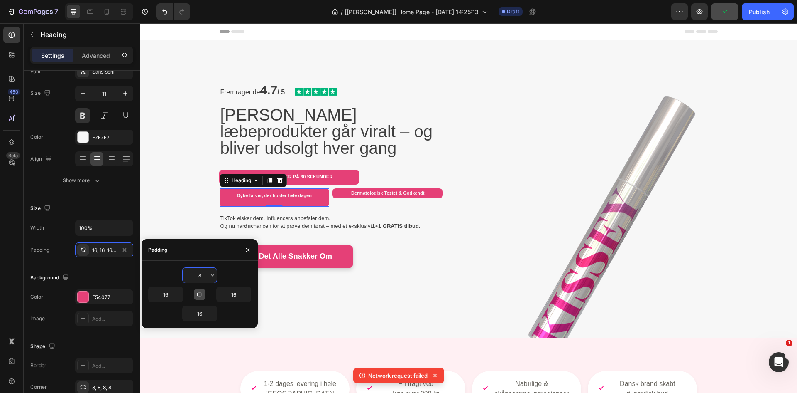
type input "8"
click at [203, 292] on button "button" at bounding box center [200, 294] width 12 height 12
type input "8"
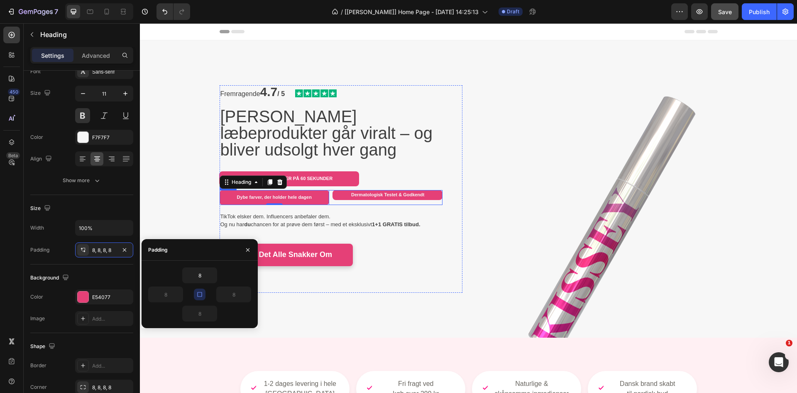
click at [329, 193] on div "Dybe farver, der holder hele dagen Heading 0 Dermatologisk Testet & Godkendt He…" at bounding box center [331, 197] width 223 height 15
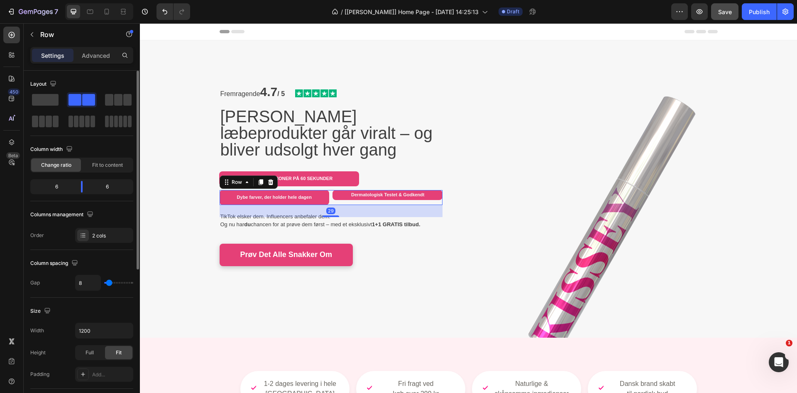
scroll to position [208, 0]
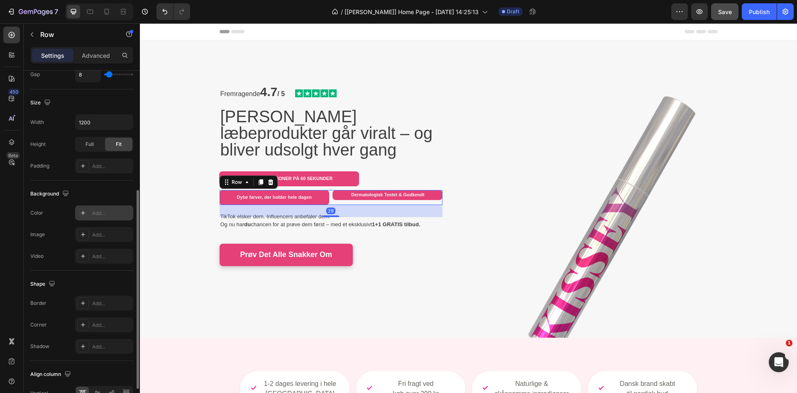
click at [85, 209] on div at bounding box center [83, 213] width 12 height 12
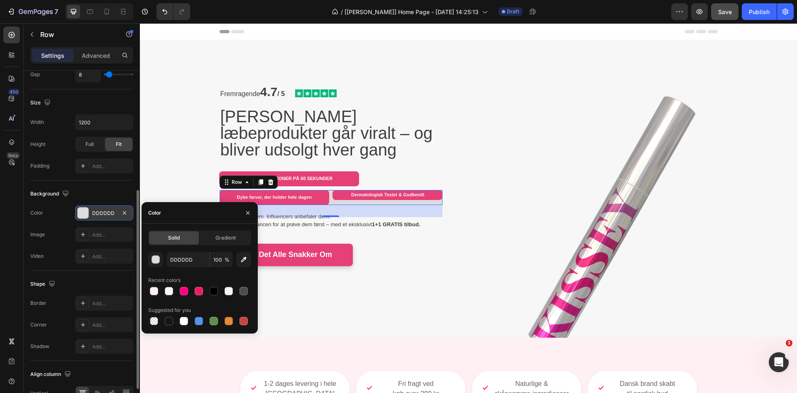
click at [99, 285] on div "Shape" at bounding box center [81, 283] width 103 height 13
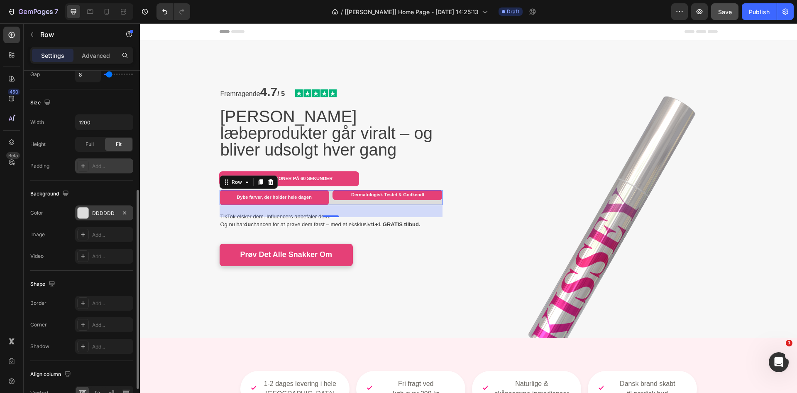
click at [107, 164] on div "Add..." at bounding box center [111, 165] width 39 height 7
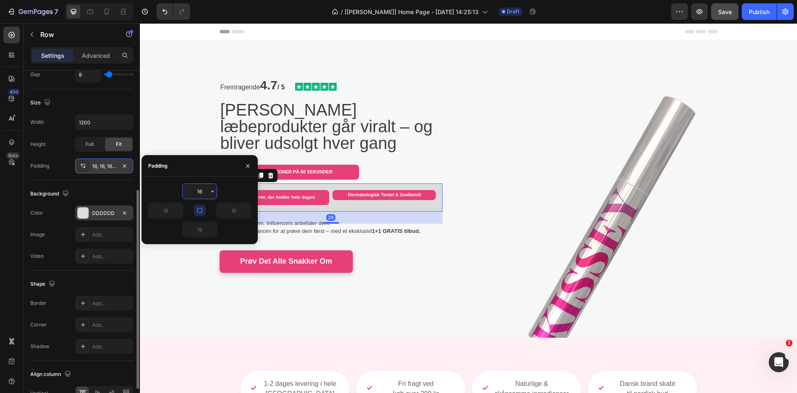
click at [200, 194] on input "16" at bounding box center [200, 191] width 34 height 15
type input "6"
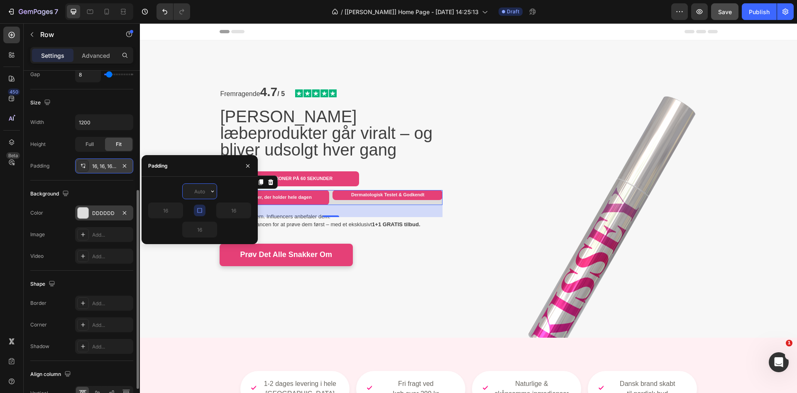
type input "8"
click at [83, 177] on div "Size Width 1200 Height Full Fit Padding 16, 16, 16, 16" at bounding box center [81, 134] width 103 height 91
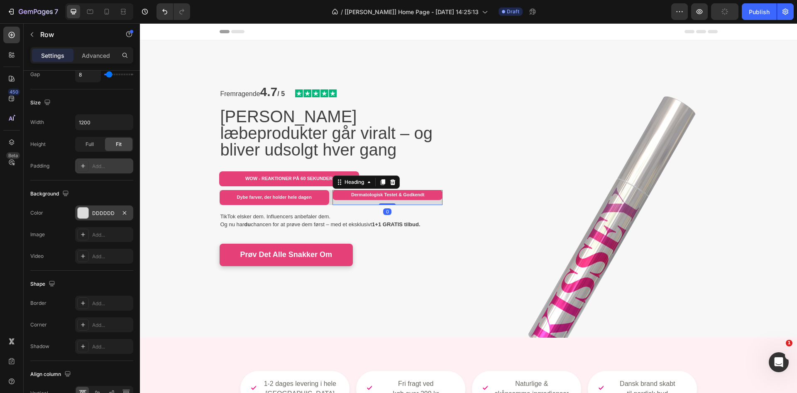
click at [334, 194] on p "Dermatologisk Testet & Godkendt" at bounding box center [388, 195] width 109 height 8
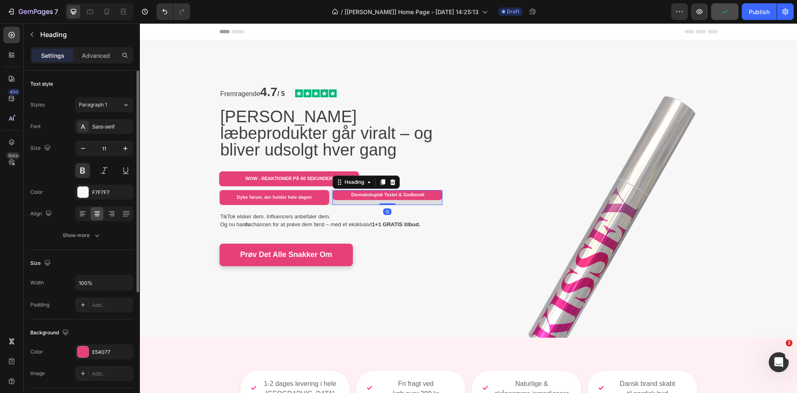
scroll to position [194, 0]
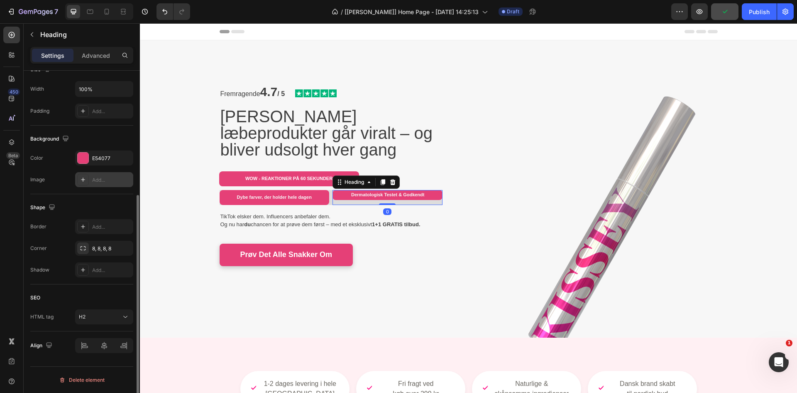
click at [98, 180] on div "Add..." at bounding box center [111, 179] width 39 height 7
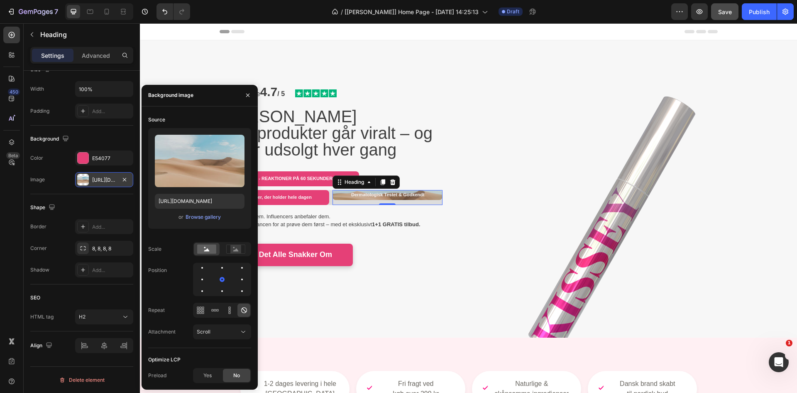
click at [98, 209] on div "Shape" at bounding box center [81, 207] width 103 height 13
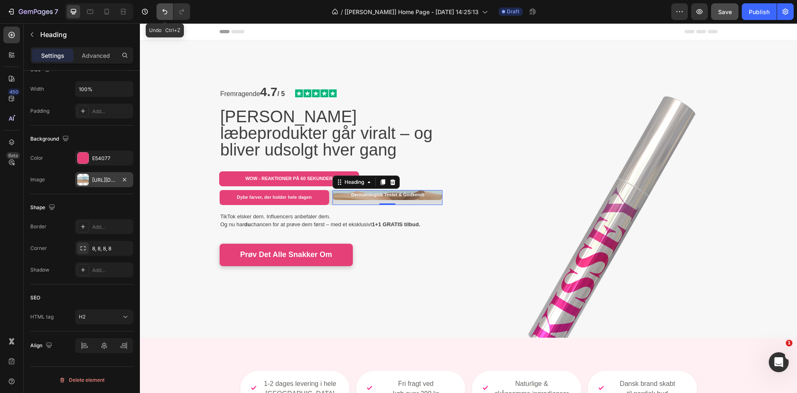
click at [167, 15] on icon "Undo/Redo" at bounding box center [165, 11] width 8 height 8
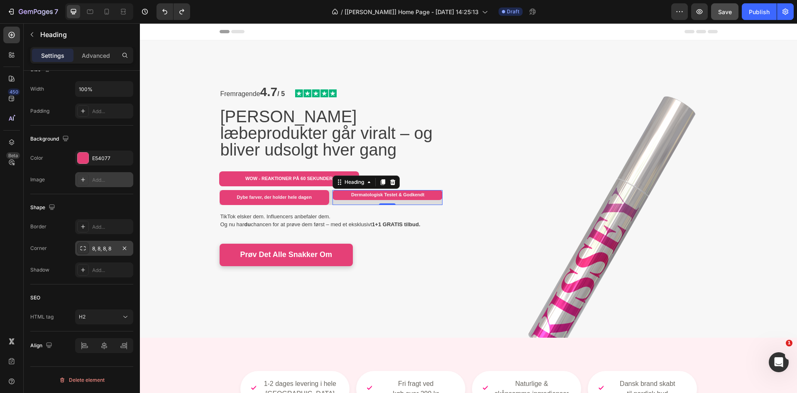
click at [103, 251] on div "8, 8, 8, 8" at bounding box center [104, 248] width 24 height 7
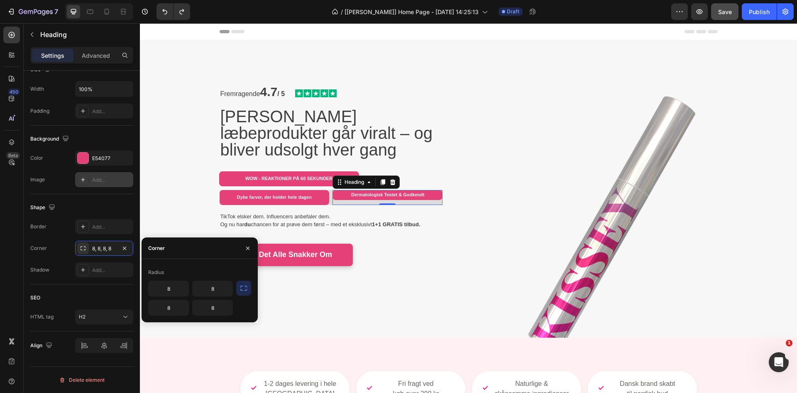
scroll to position [55, 0]
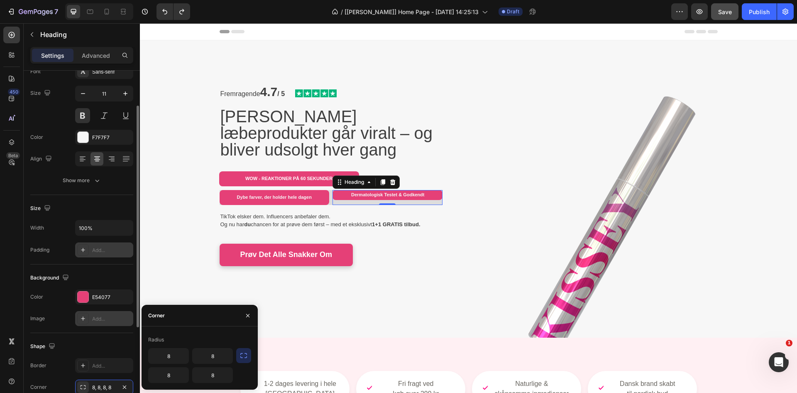
click at [98, 248] on div "Add..." at bounding box center [111, 249] width 39 height 7
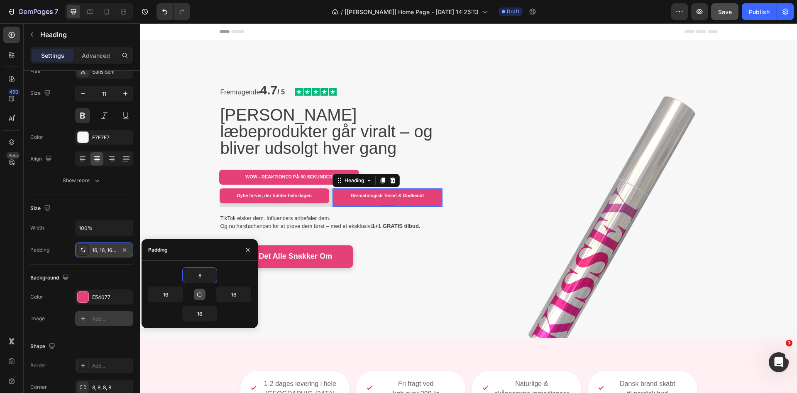
type input "8"
click at [194, 292] on button "button" at bounding box center [200, 294] width 12 height 12
type input "8"
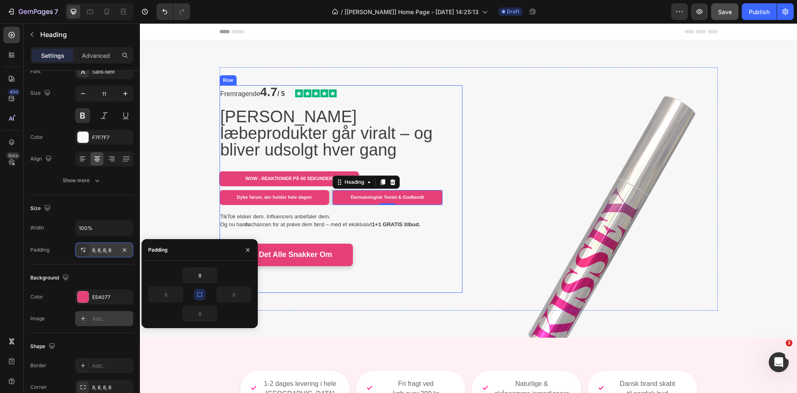
click at [402, 287] on div "Fremragende 4.7 / 5 Text Block Image Row Kissey's læbeprodukter går viralt – og…" at bounding box center [331, 188] width 223 height 207
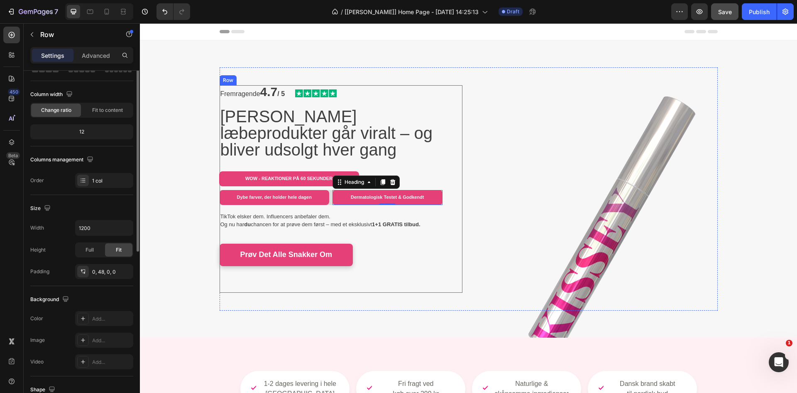
scroll to position [0, 0]
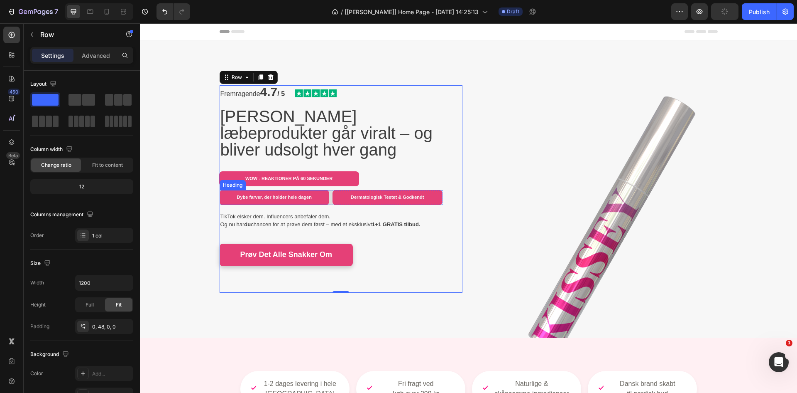
click at [294, 200] on p "Dybe farver, der holder hele dagen" at bounding box center [274, 197] width 103 height 8
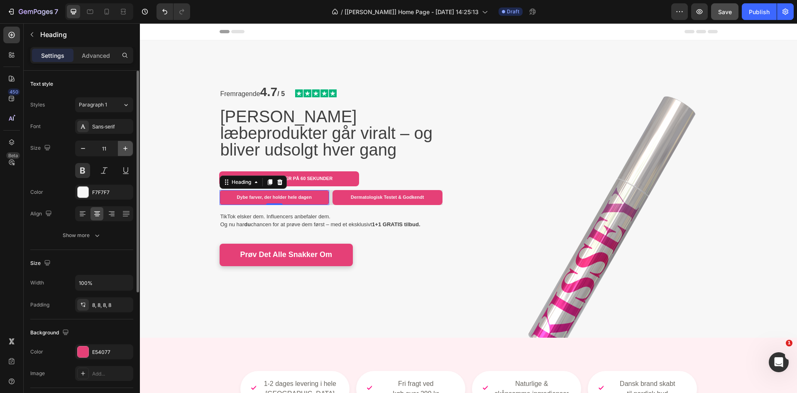
click at [118, 141] on button "button" at bounding box center [125, 148] width 15 height 15
type input "12"
click at [380, 197] on p "Dermatologisk Testet & Godkendt" at bounding box center [387, 197] width 103 height 8
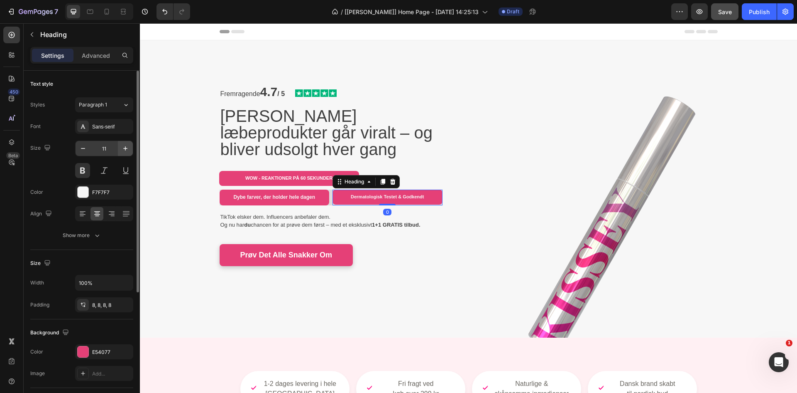
click at [124, 154] on button "button" at bounding box center [125, 148] width 15 height 15
type input "12"
click at [261, 178] on strong "WOW - REAKTIONER PÅ 60 SEKUNDER" at bounding box center [288, 177] width 87 height 5
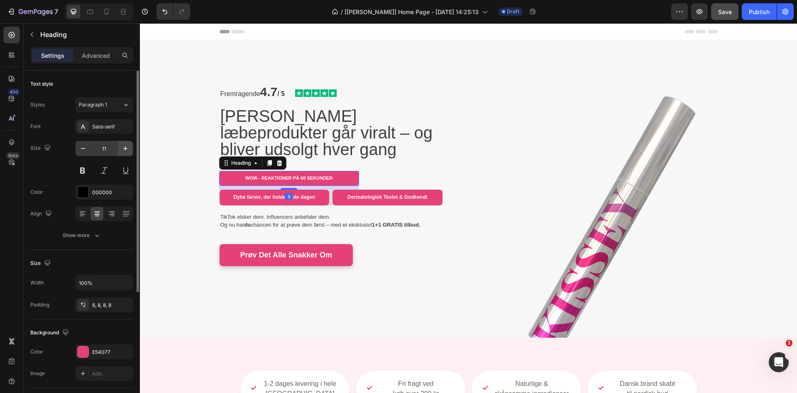
click at [125, 149] on icon "button" at bounding box center [125, 148] width 4 height 4
type input "12"
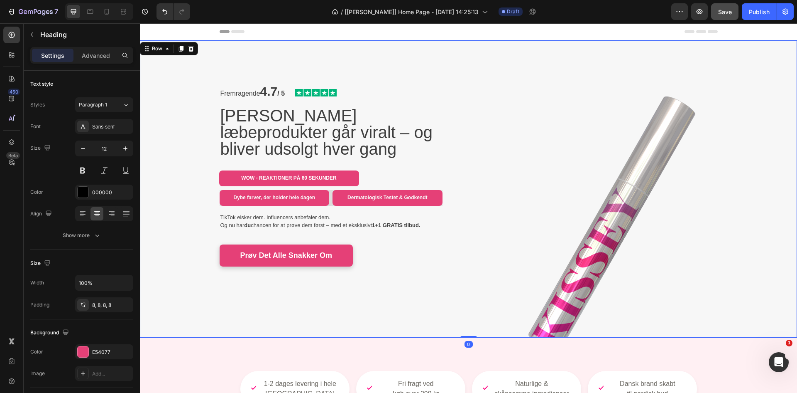
click at [174, 189] on div "Fremragende 4.7 / 5 Text Block Image Row Kissey's læbeprodukter går viralt – og…" at bounding box center [468, 188] width 657 height 243
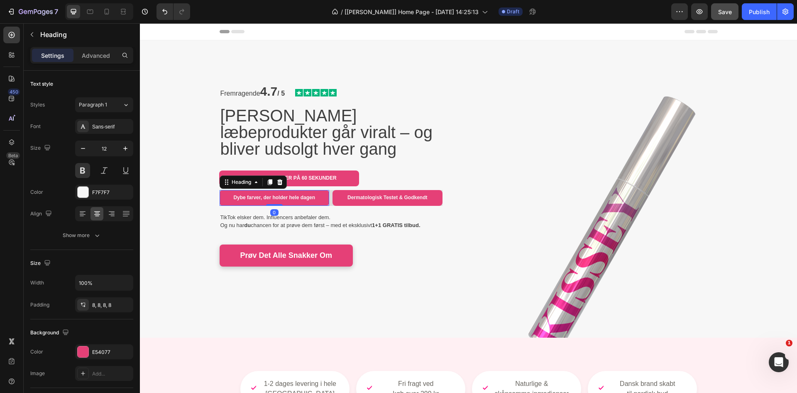
click at [220, 195] on h2 "Dybe farver, der holder hele dagen" at bounding box center [275, 198] width 110 height 16
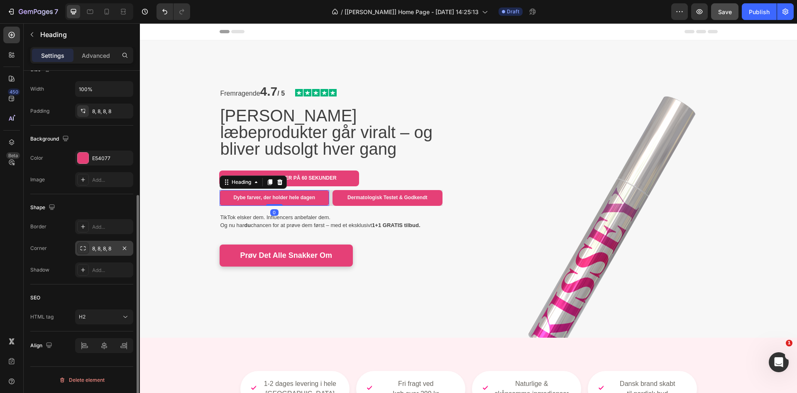
click at [112, 249] on div "8, 8, 8, 8" at bounding box center [104, 248] width 24 height 7
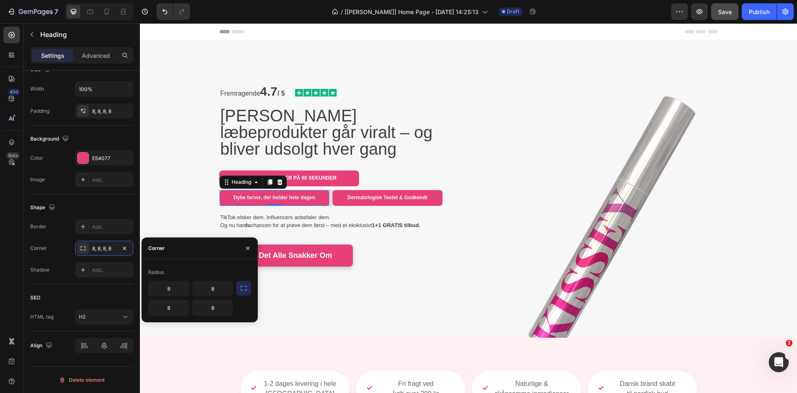
scroll to position [124, 0]
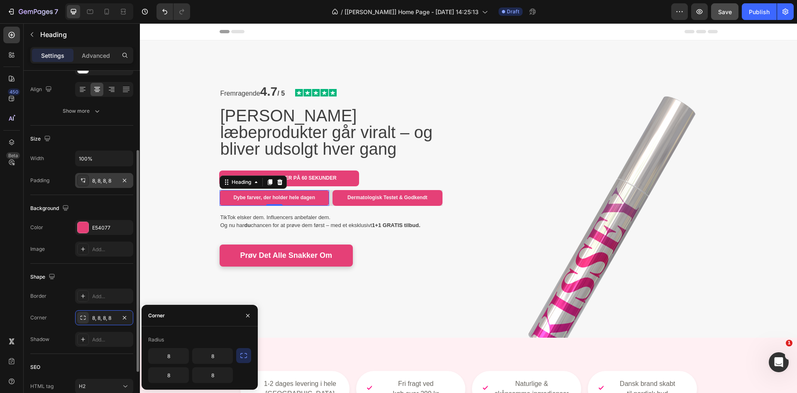
click at [101, 182] on div "8, 8, 8, 8" at bounding box center [104, 180] width 24 height 7
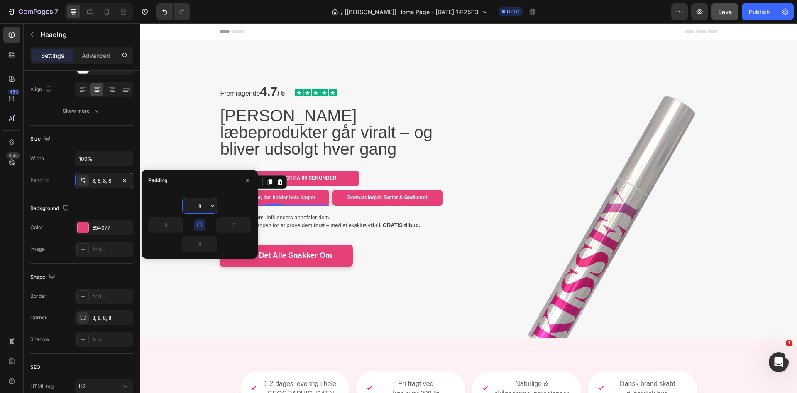
click at [206, 208] on input "8" at bounding box center [200, 205] width 34 height 15
type input "5"
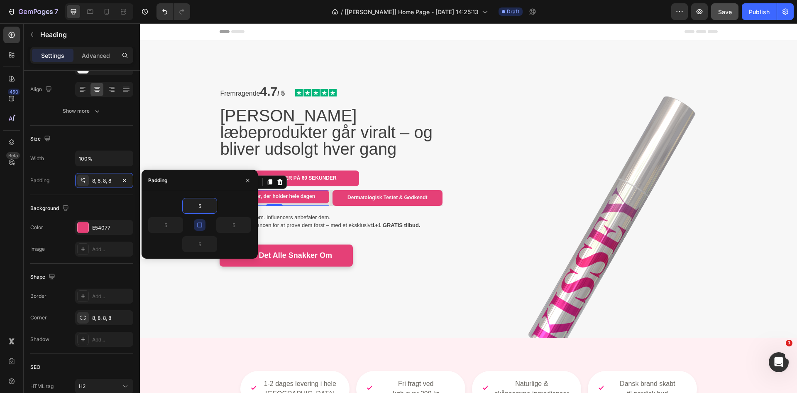
click at [203, 223] on icon "button" at bounding box center [199, 224] width 7 height 7
click at [344, 200] on p "Dermatologisk Testet & Godkendt" at bounding box center [387, 197] width 103 height 9
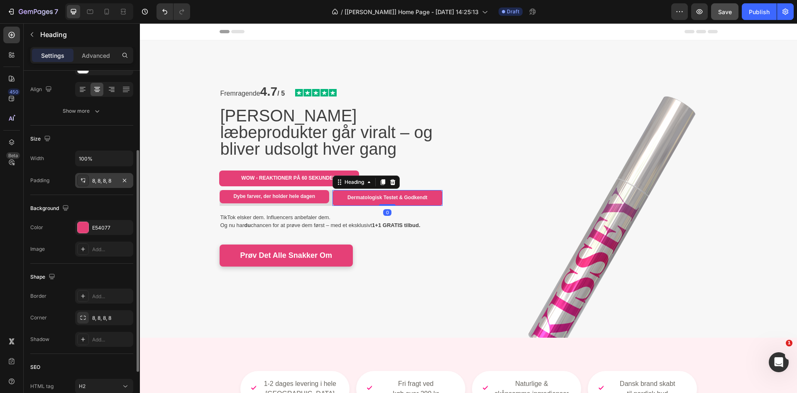
click at [101, 181] on div "8, 8, 8, 8" at bounding box center [104, 180] width 24 height 7
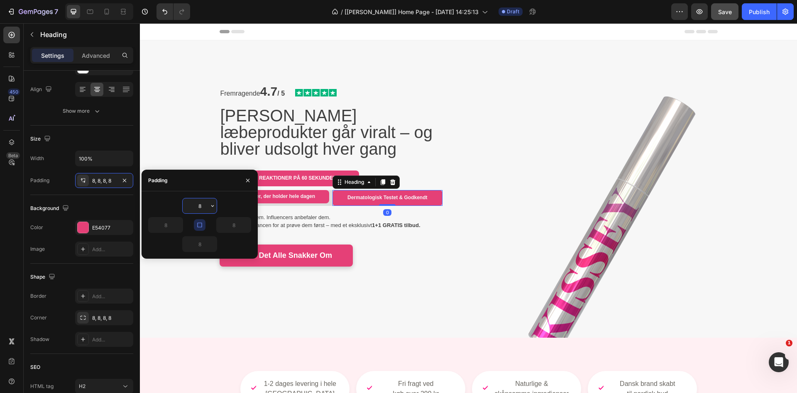
click at [201, 206] on input "8" at bounding box center [200, 205] width 34 height 15
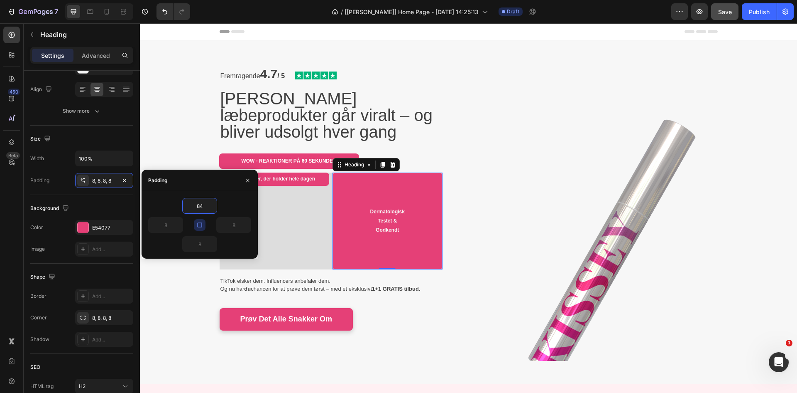
type input "8"
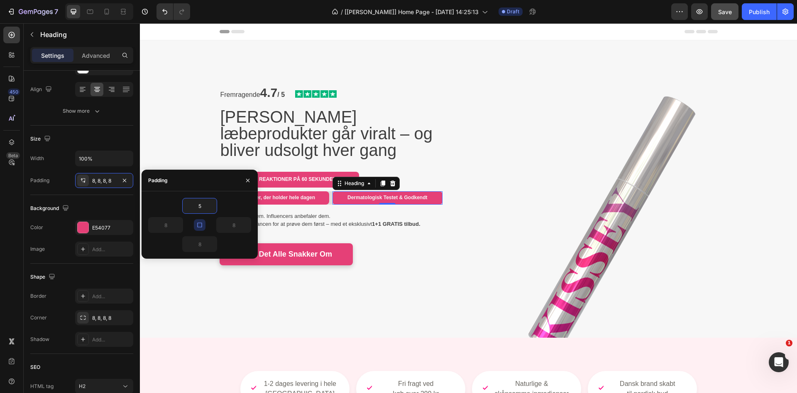
type input "5"
click at [202, 220] on button "button" at bounding box center [200, 225] width 12 height 12
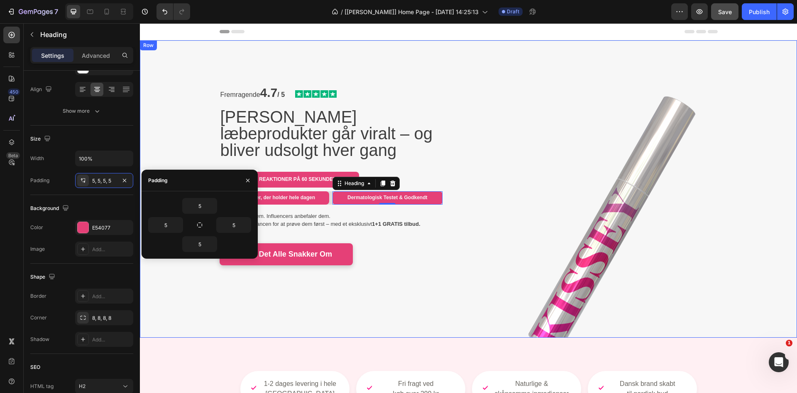
click at [194, 271] on div "Fremragende 4.7 / 5 Text Block Image Row Kissey's læbeprodukter går viralt – og…" at bounding box center [468, 188] width 657 height 243
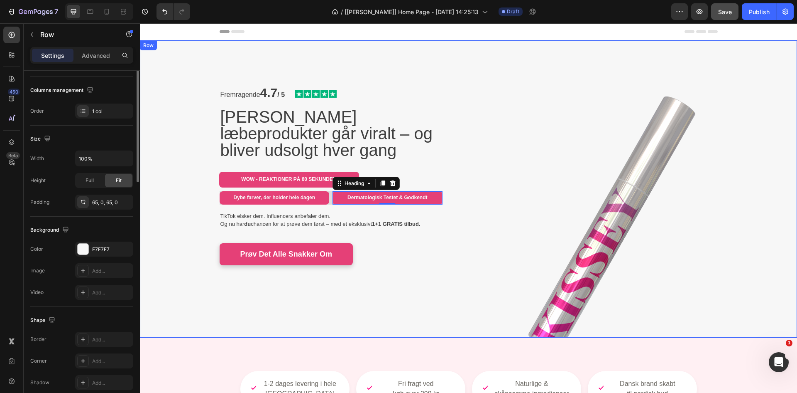
scroll to position [0, 0]
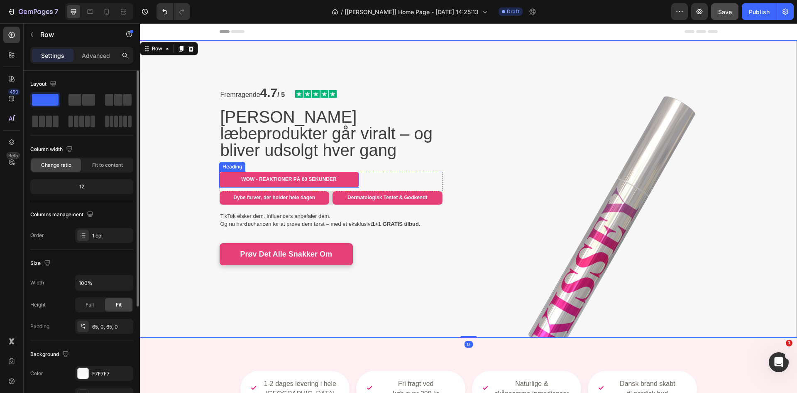
click at [232, 180] on p "⁠⁠⁠⁠⁠⁠⁠ WOW - REAKTIONER PÅ 60 SEKUNDER" at bounding box center [289, 179] width 133 height 9
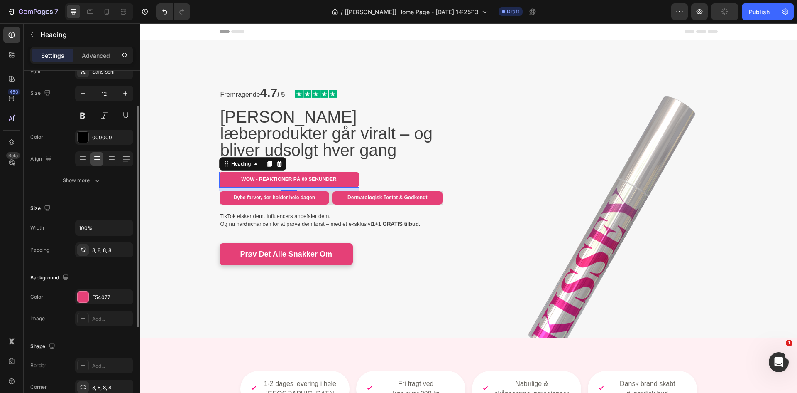
scroll to position [194, 0]
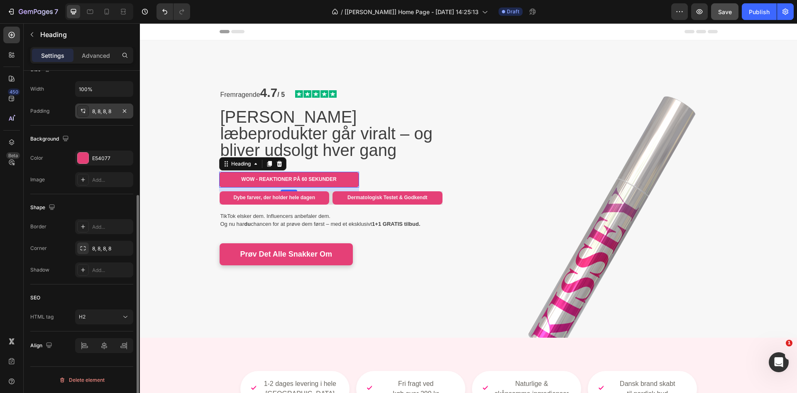
click at [109, 113] on div "8, 8, 8, 8" at bounding box center [104, 111] width 24 height 7
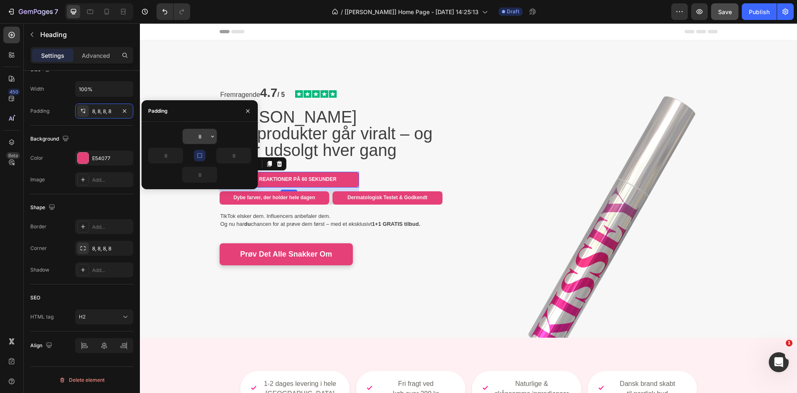
click at [198, 137] on input "8" at bounding box center [200, 136] width 34 height 15
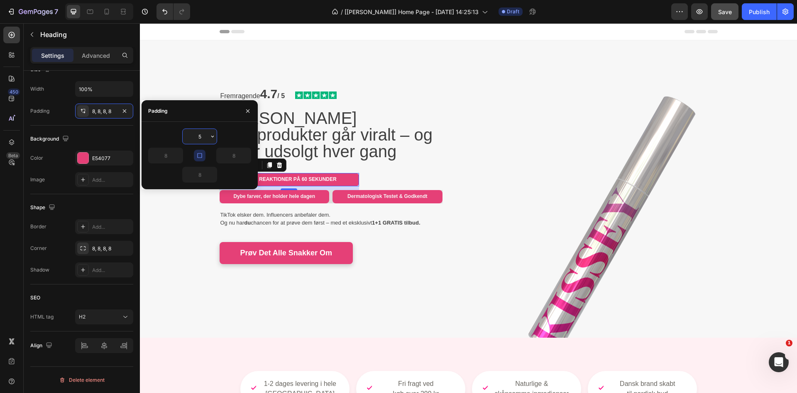
type input "5"
click at [201, 157] on icon "button" at bounding box center [199, 155] width 7 height 7
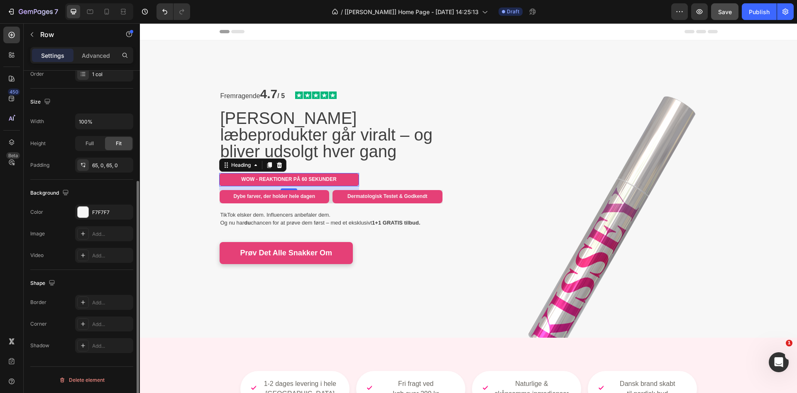
click at [189, 216] on div "Fremragende 4.7 / 5 Text Block Image Row Kissey's læbeprodukter går viralt – og…" at bounding box center [468, 188] width 657 height 243
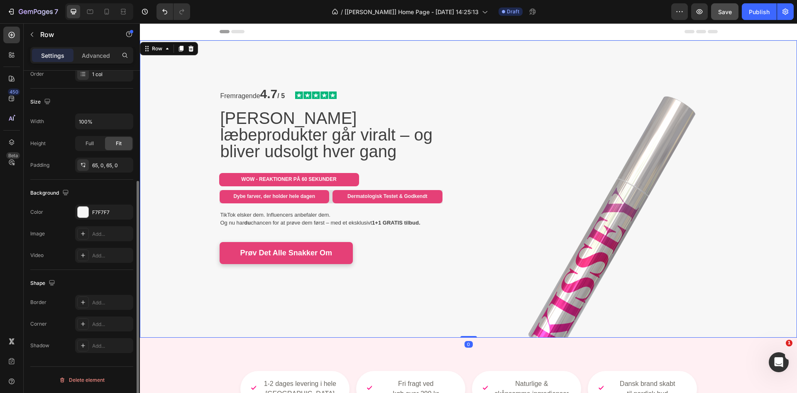
scroll to position [0, 0]
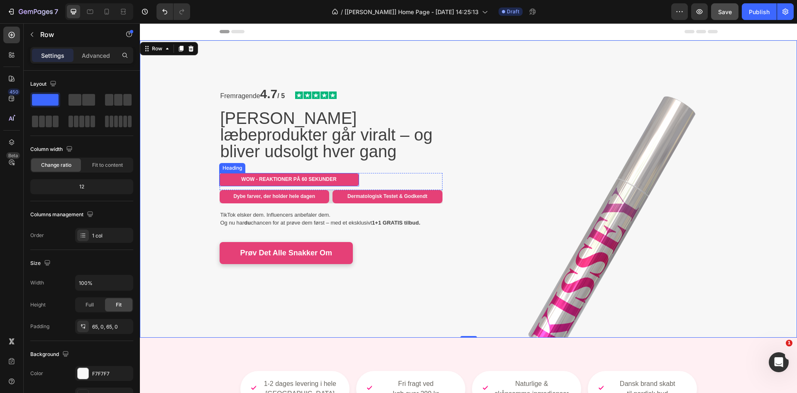
click at [263, 177] on strong "WOW - REAKTIONER PÅ 60 SEKUNDER" at bounding box center [288, 179] width 95 height 6
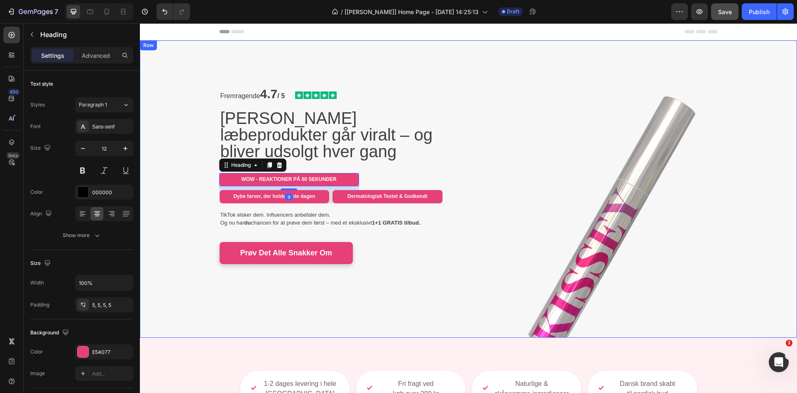
click at [194, 175] on div "Fremragende 4.7 / 5 Text Block Image Row Kissey's læbeprodukter går viralt – og…" at bounding box center [468, 188] width 657 height 243
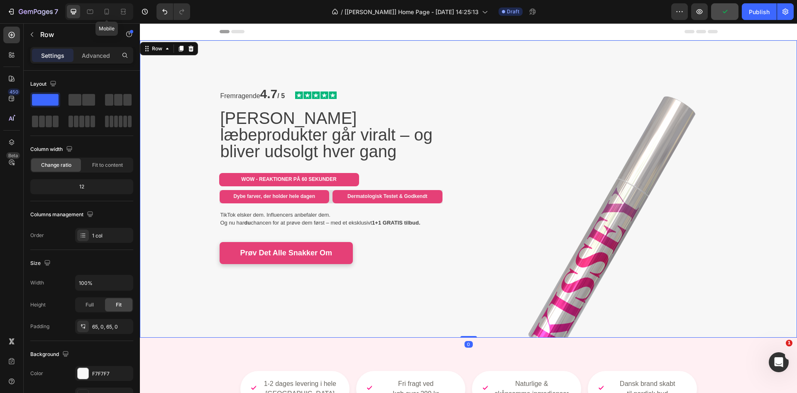
drag, startPoint x: 107, startPoint y: 12, endPoint x: 167, endPoint y: 48, distance: 70.2
click at [106, 12] on icon at bounding box center [107, 11] width 8 height 8
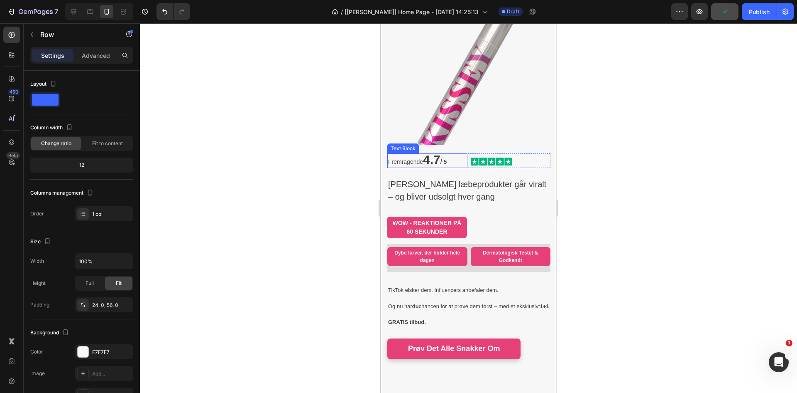
scroll to position [69, 0]
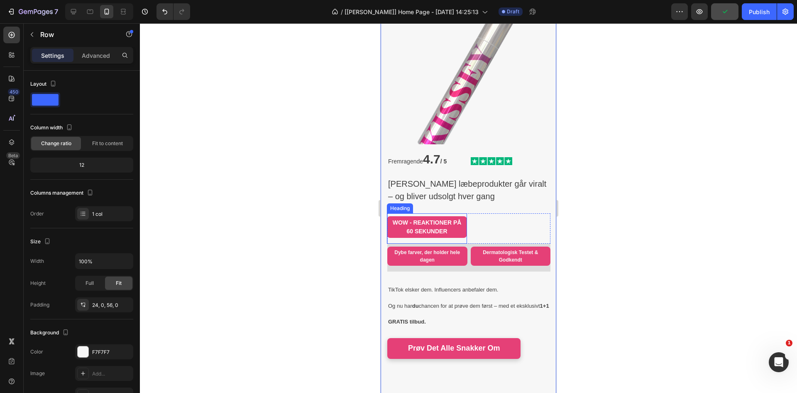
click at [425, 219] on strong "WOW - REAKTIONER PÅ 60 SEKUNDER" at bounding box center [427, 226] width 69 height 15
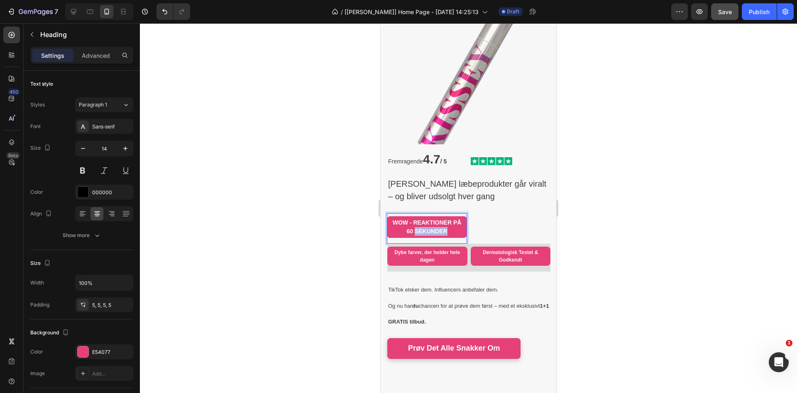
click at [418, 221] on p "WOW - REAKTIONER PÅ 60 SEKUNDER" at bounding box center [427, 226] width 76 height 17
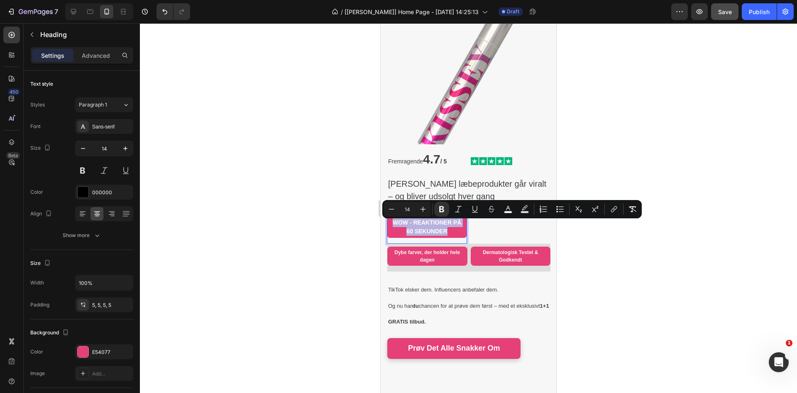
click at [418, 221] on p "WOW - REAKTIONER PÅ 60 SEKUNDER" at bounding box center [427, 226] width 76 height 17
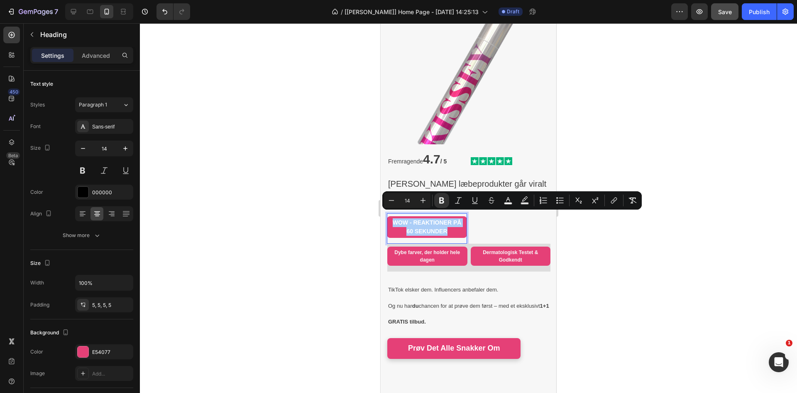
click at [305, 207] on div at bounding box center [468, 207] width 657 height 369
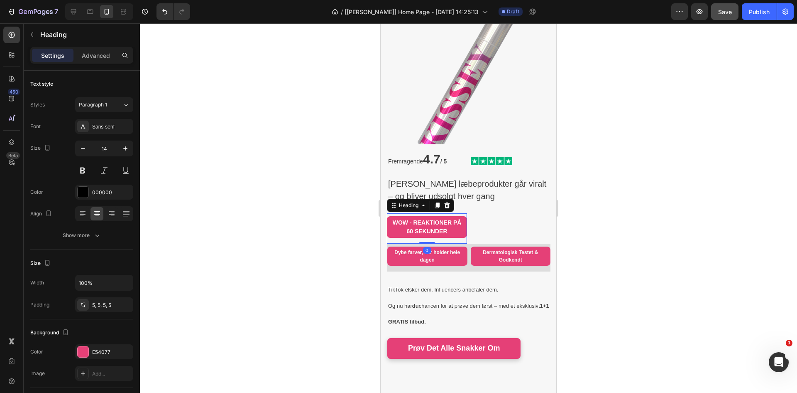
click at [406, 219] on strong "WOW - REAKTIONER PÅ 60 SEKUNDER" at bounding box center [427, 226] width 69 height 15
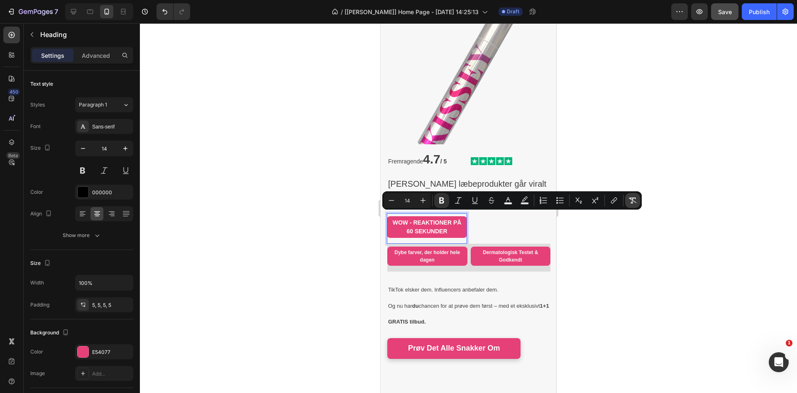
click at [633, 201] on icon "Editor contextual toolbar" at bounding box center [633, 200] width 8 height 6
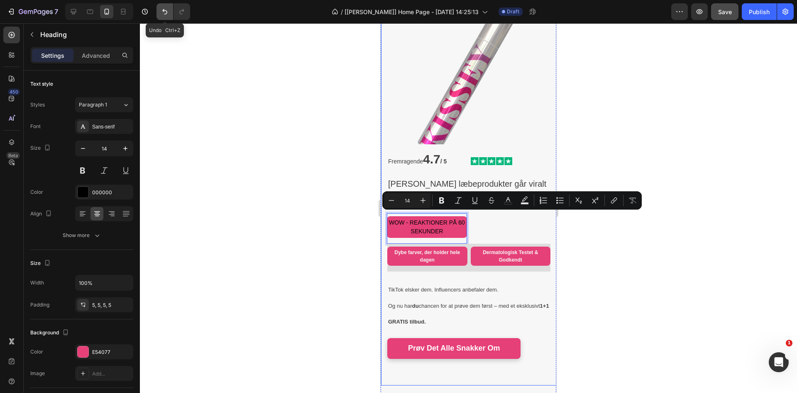
click at [164, 10] on icon "Undo/Redo" at bounding box center [164, 11] width 5 height 5
type input "16"
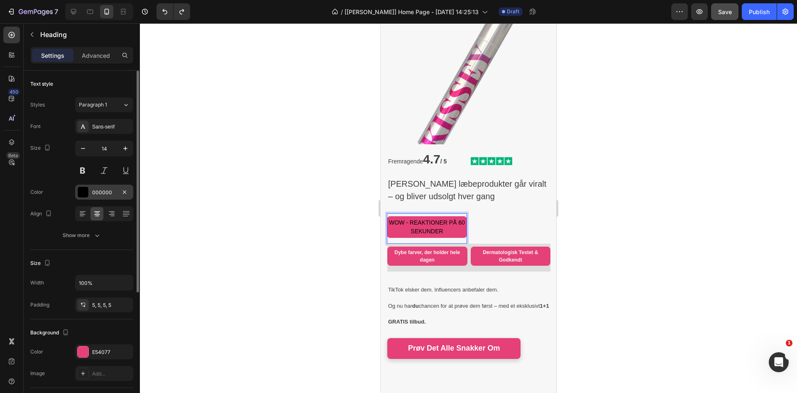
click at [98, 186] on div "000000" at bounding box center [104, 191] width 58 height 15
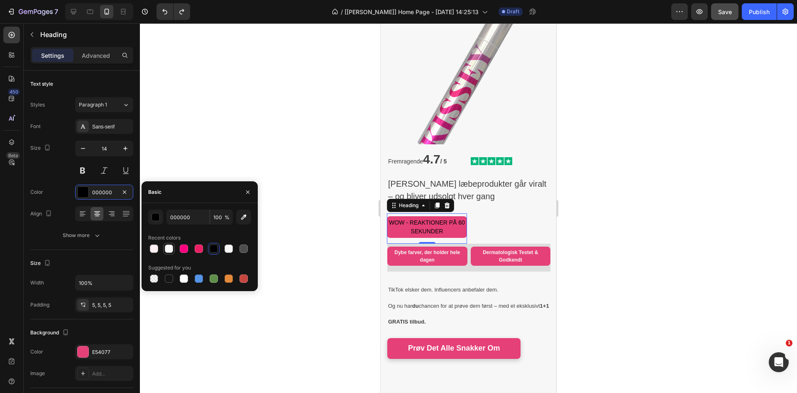
click at [168, 248] on div at bounding box center [169, 248] width 8 height 8
type input "F7F7F7"
click at [82, 169] on button at bounding box center [82, 170] width 15 height 15
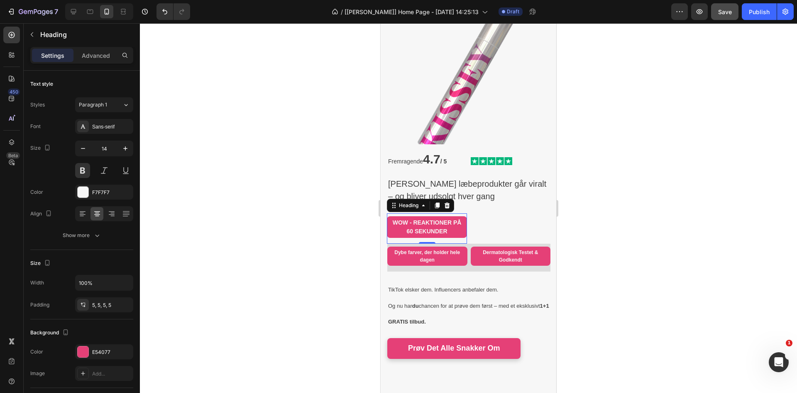
click at [301, 216] on div at bounding box center [468, 207] width 657 height 369
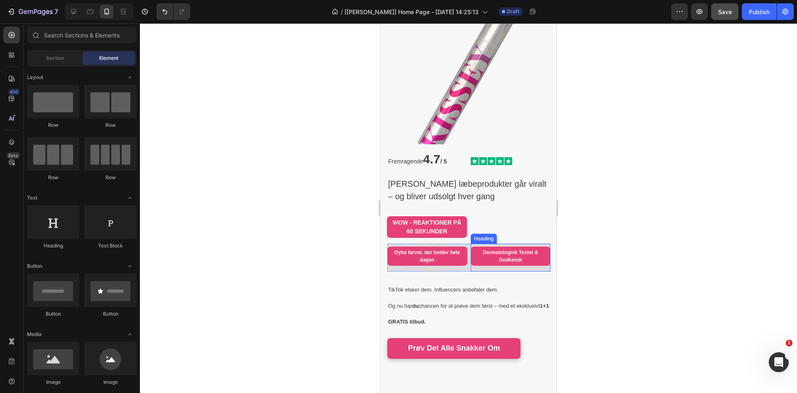
click at [474, 262] on div "Dermatologisk Testet & Godkendt Heading" at bounding box center [511, 257] width 80 height 28
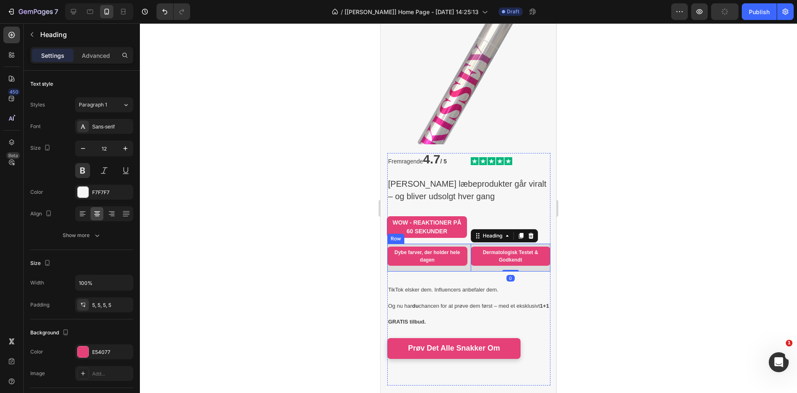
click at [466, 263] on div "Dybe farver, der holder hele dagen Heading Dermatologisk Testet & Godkendt Head…" at bounding box center [469, 257] width 163 height 28
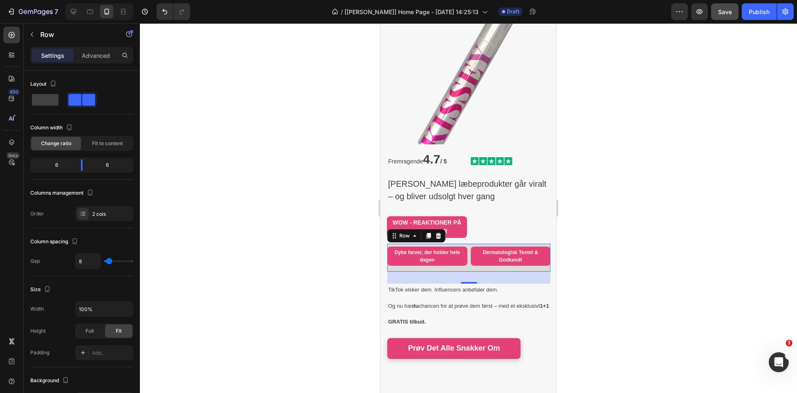
click at [366, 275] on div at bounding box center [468, 207] width 657 height 369
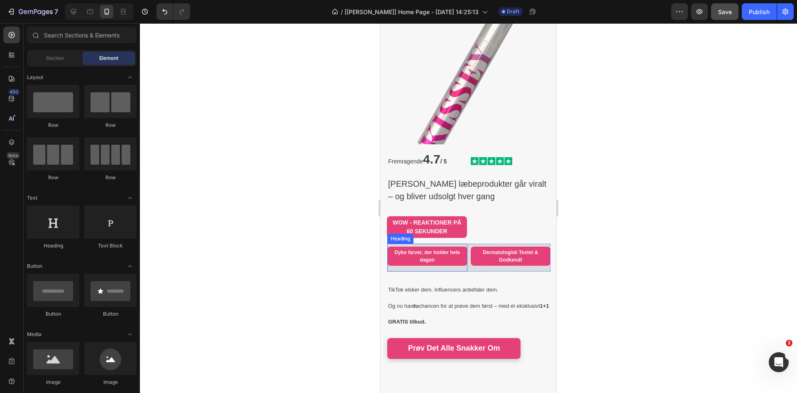
click at [435, 261] on div "Dybe farver, der holder hele dagen Heading" at bounding box center [428, 257] width 80 height 28
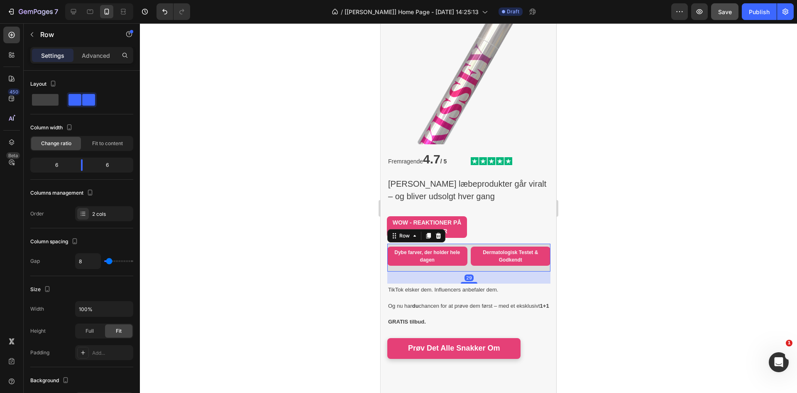
click at [467, 264] on div "Dybe farver, der holder hele dagen Heading Dermatologisk Testet & Godkendt Head…" at bounding box center [469, 257] width 163 height 28
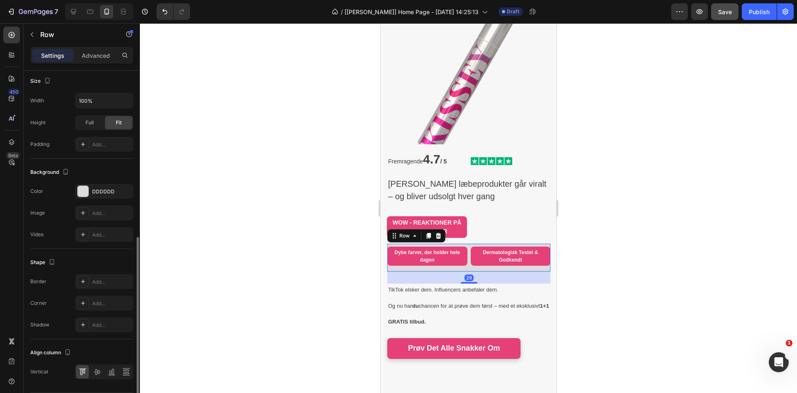
scroll to position [234, 0]
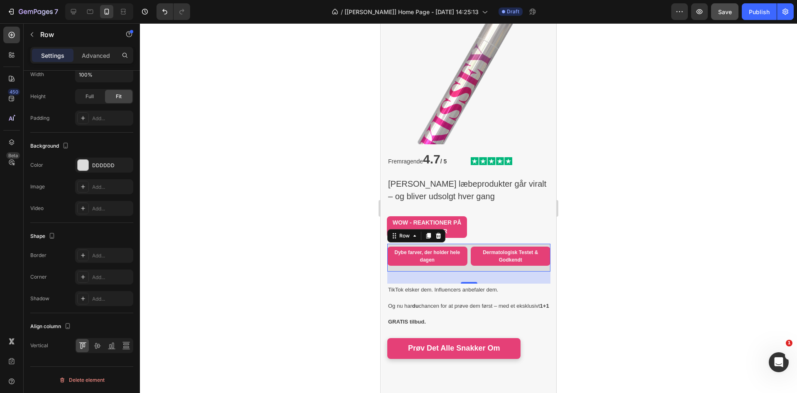
click at [0, 0] on icon "button" at bounding box center [0, 0] width 0 height 0
click at [291, 194] on div at bounding box center [468, 207] width 657 height 369
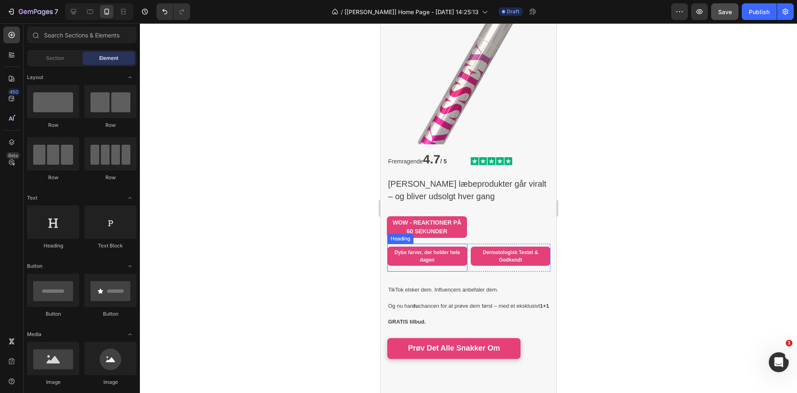
scroll to position [0, 0]
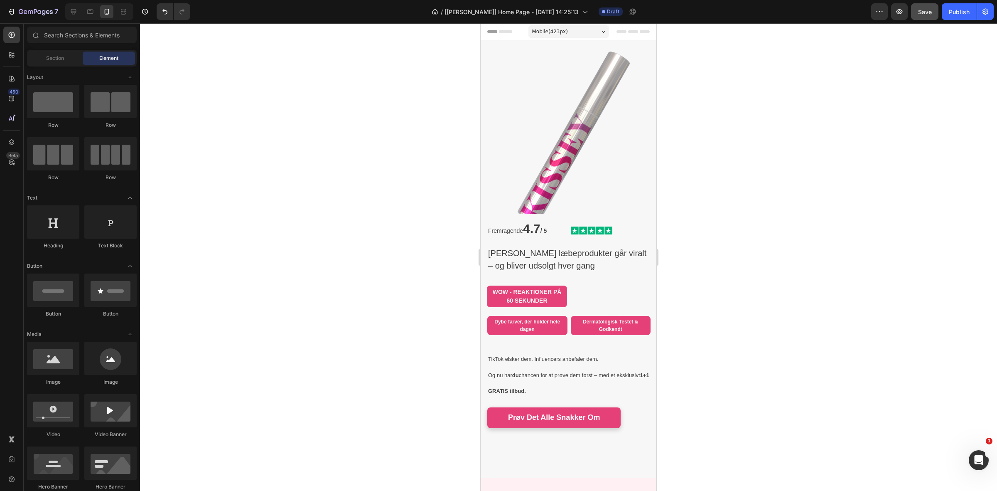
click at [739, 315] on div at bounding box center [568, 256] width 857 height 467
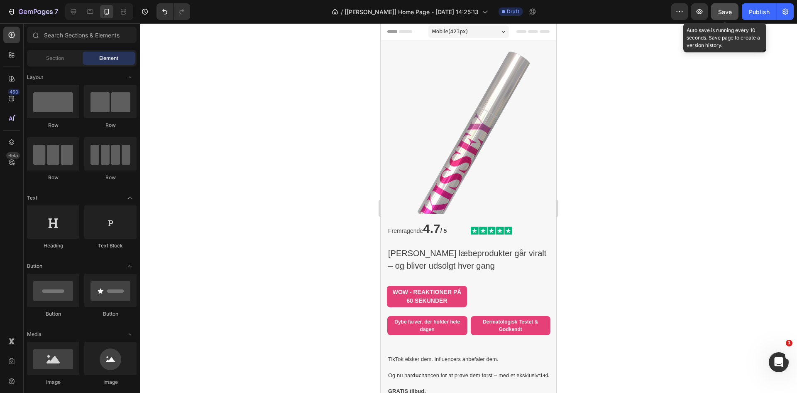
click at [733, 12] on button "Save" at bounding box center [724, 11] width 27 height 17
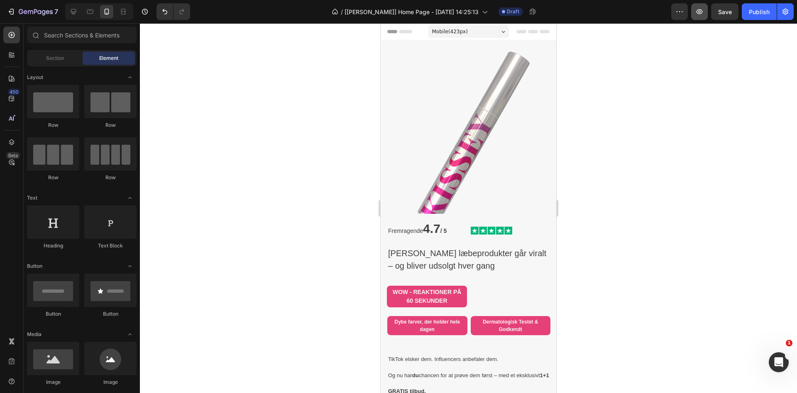
click at [707, 14] on button "button" at bounding box center [700, 11] width 17 height 17
